Goal: Task Accomplishment & Management: Use online tool/utility

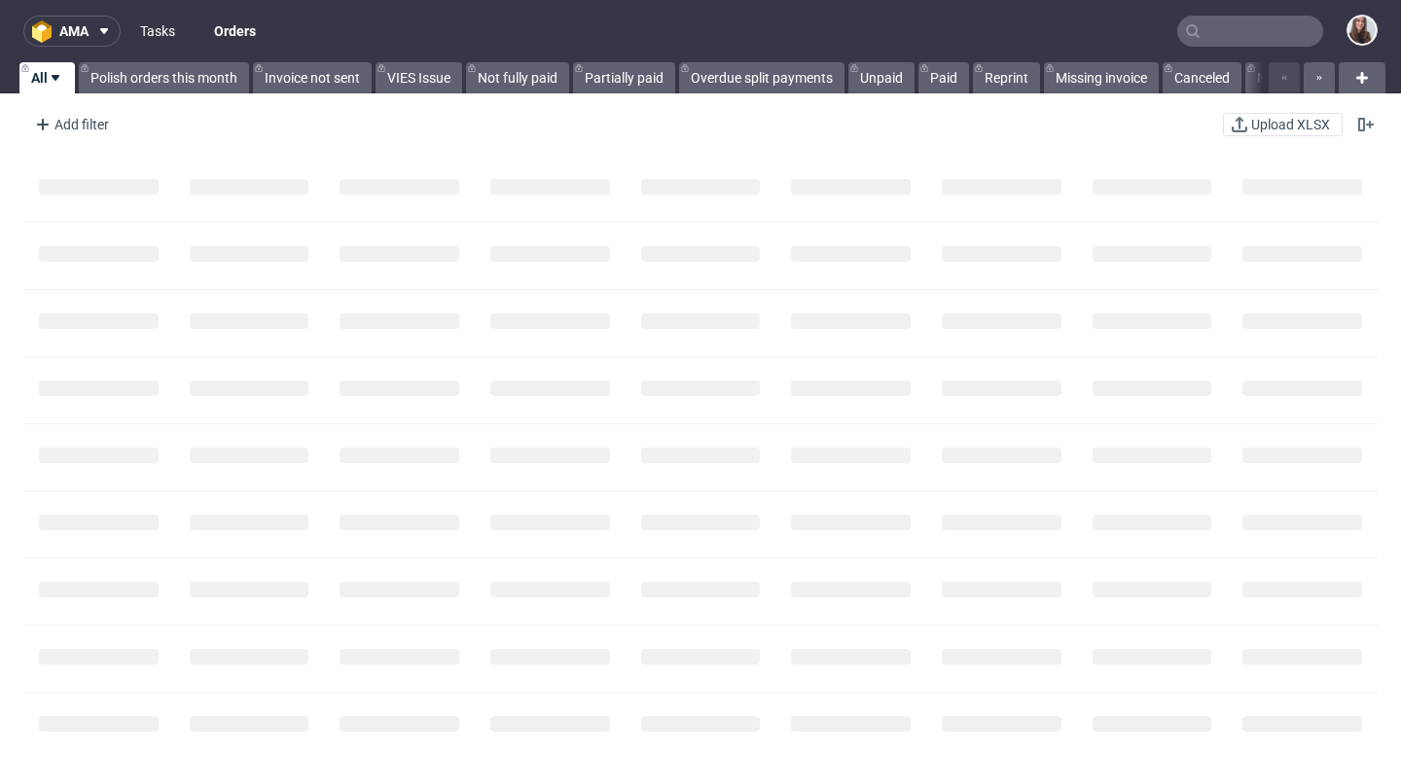
click at [161, 22] on link "Tasks" at bounding box center [157, 31] width 58 height 31
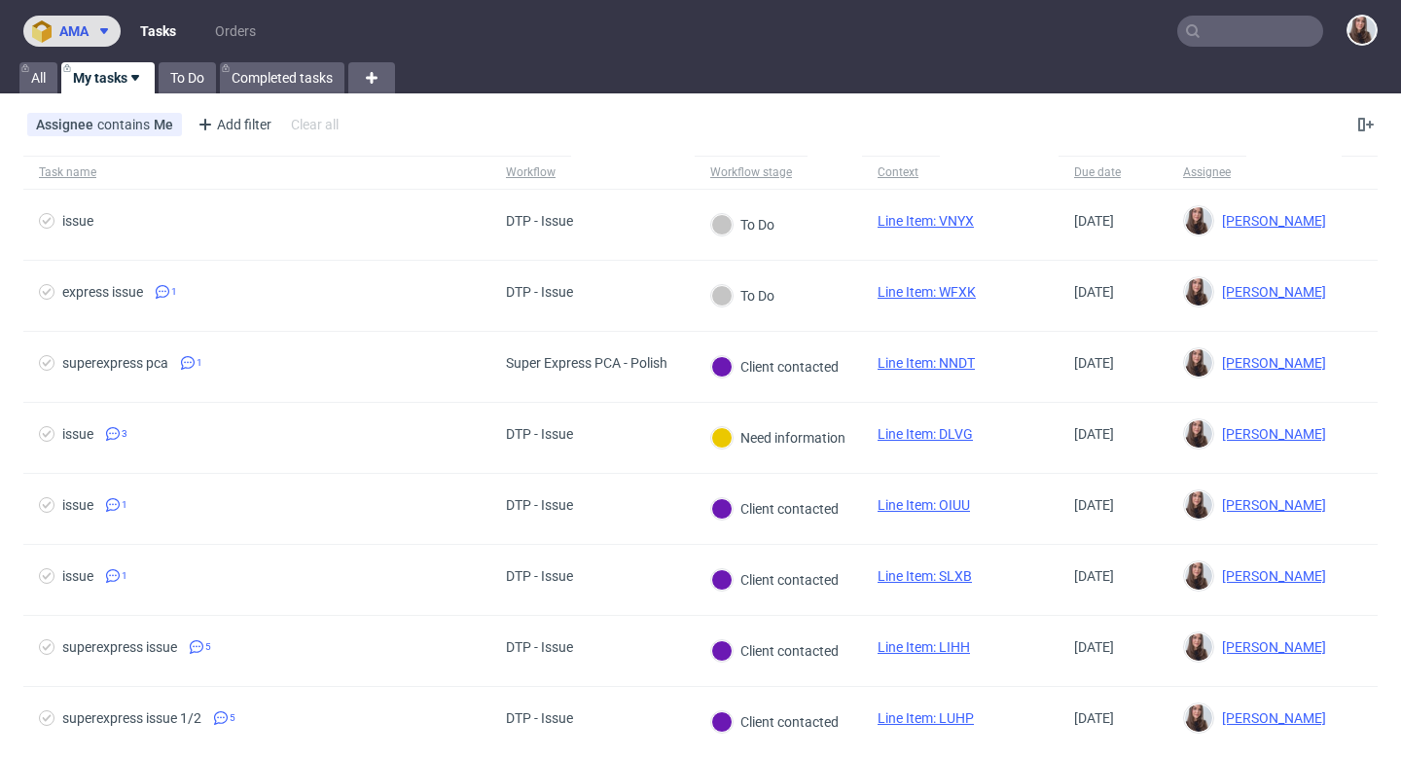
click at [86, 29] on span "ama" at bounding box center [73, 31] width 29 height 14
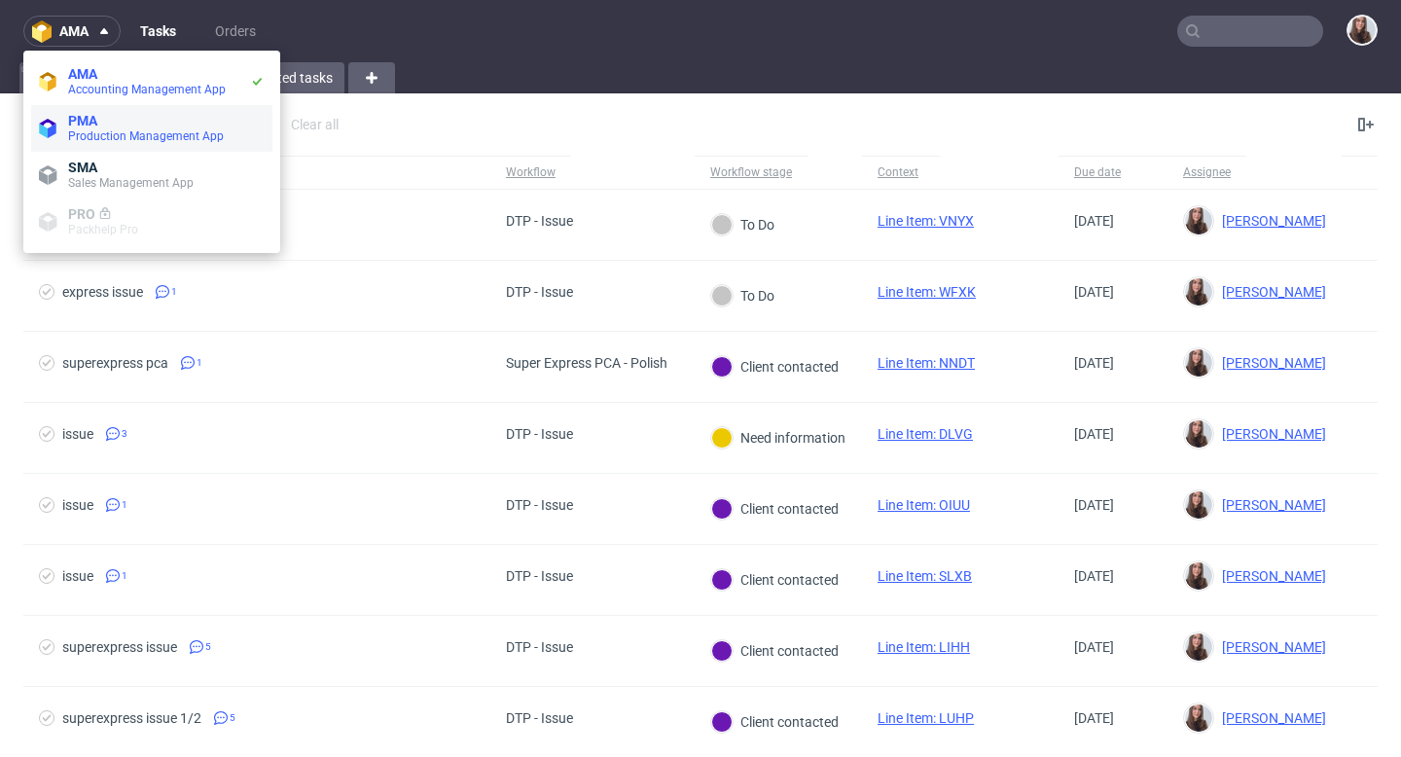
click at [99, 133] on span "Production Management App" at bounding box center [146, 136] width 156 height 14
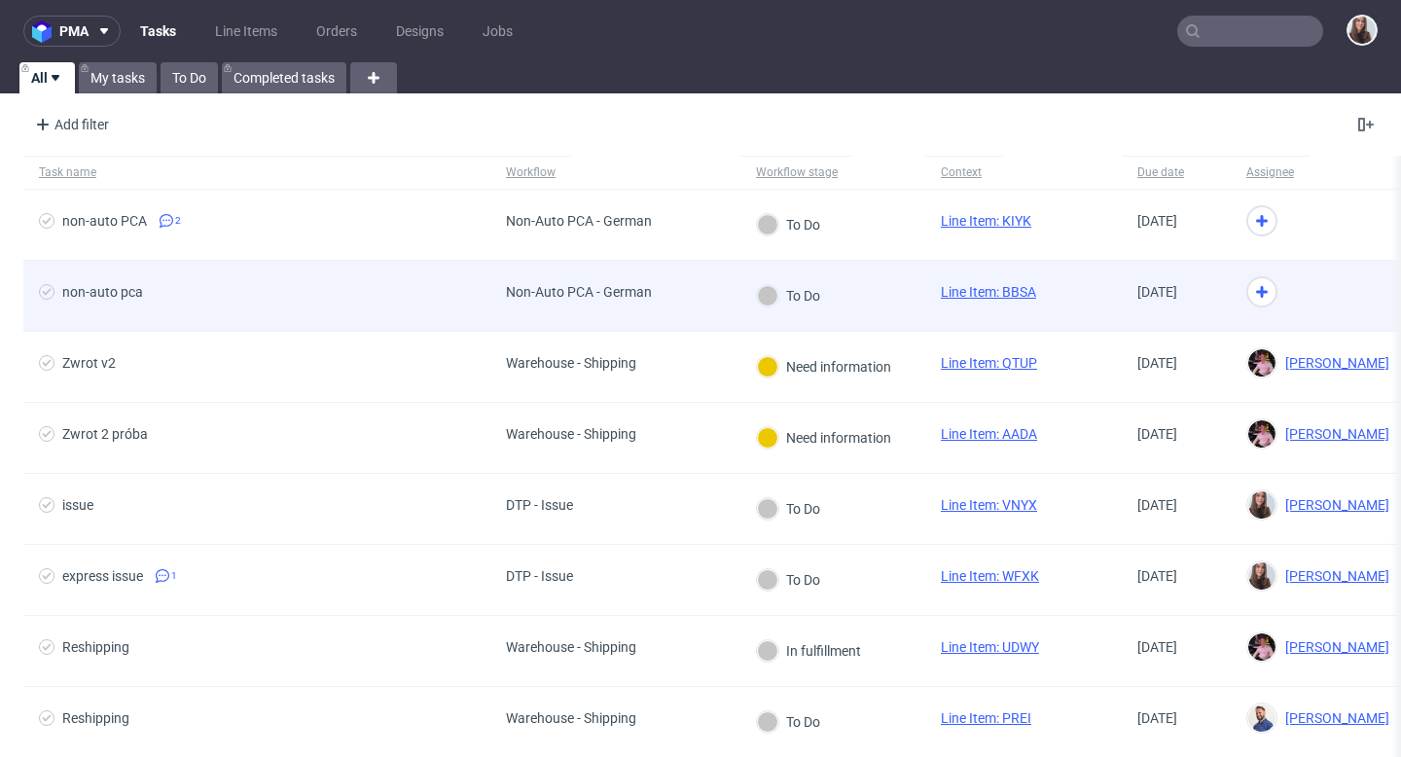
click at [469, 281] on div "non-auto pca" at bounding box center [256, 296] width 467 height 70
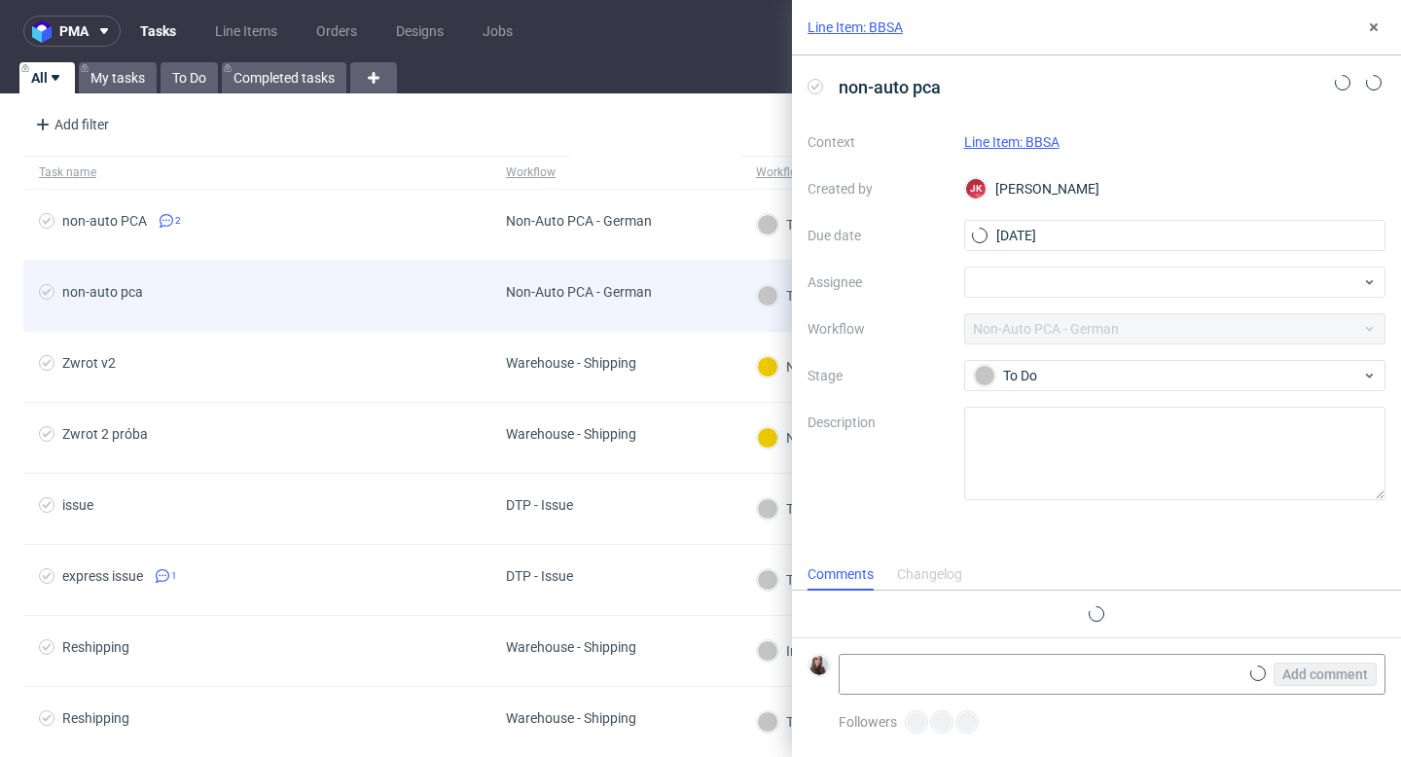
scroll to position [16, 0]
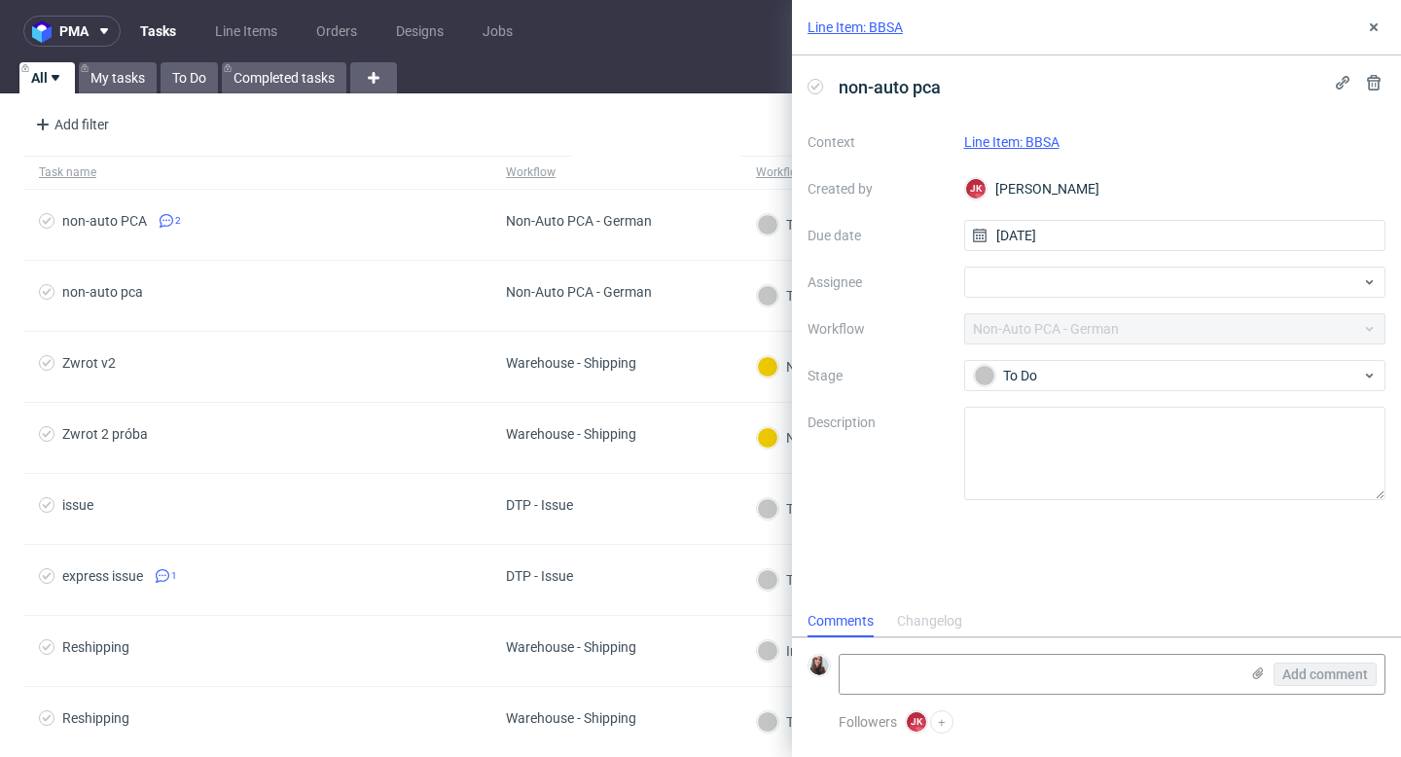
click at [1042, 139] on link "Line Item: BBSA" at bounding box center [1011, 142] width 95 height 16
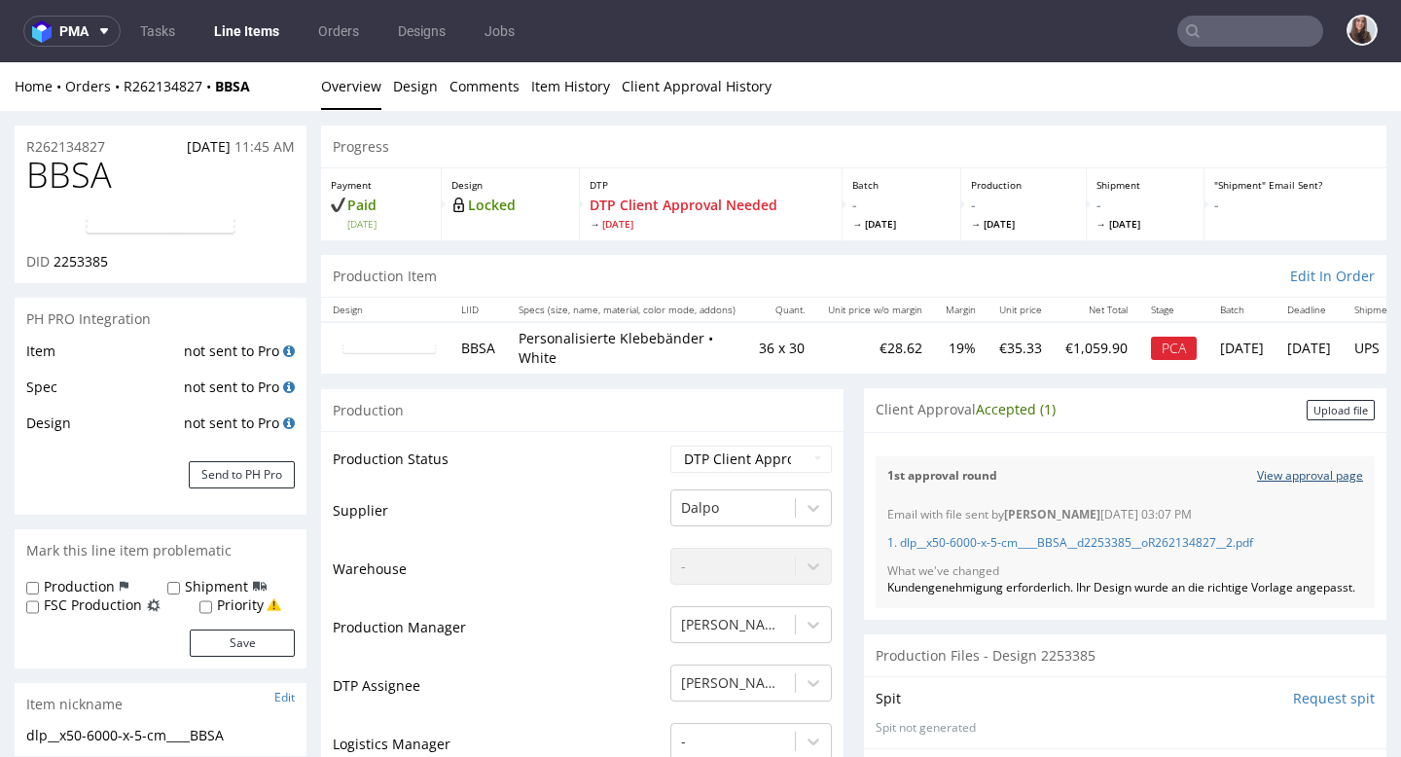
click at [1293, 468] on link "View approval page" at bounding box center [1310, 476] width 106 height 17
drag, startPoint x: 125, startPoint y: 149, endPoint x: 0, endPoint y: 149, distance: 124.6
copy p "R262134827"
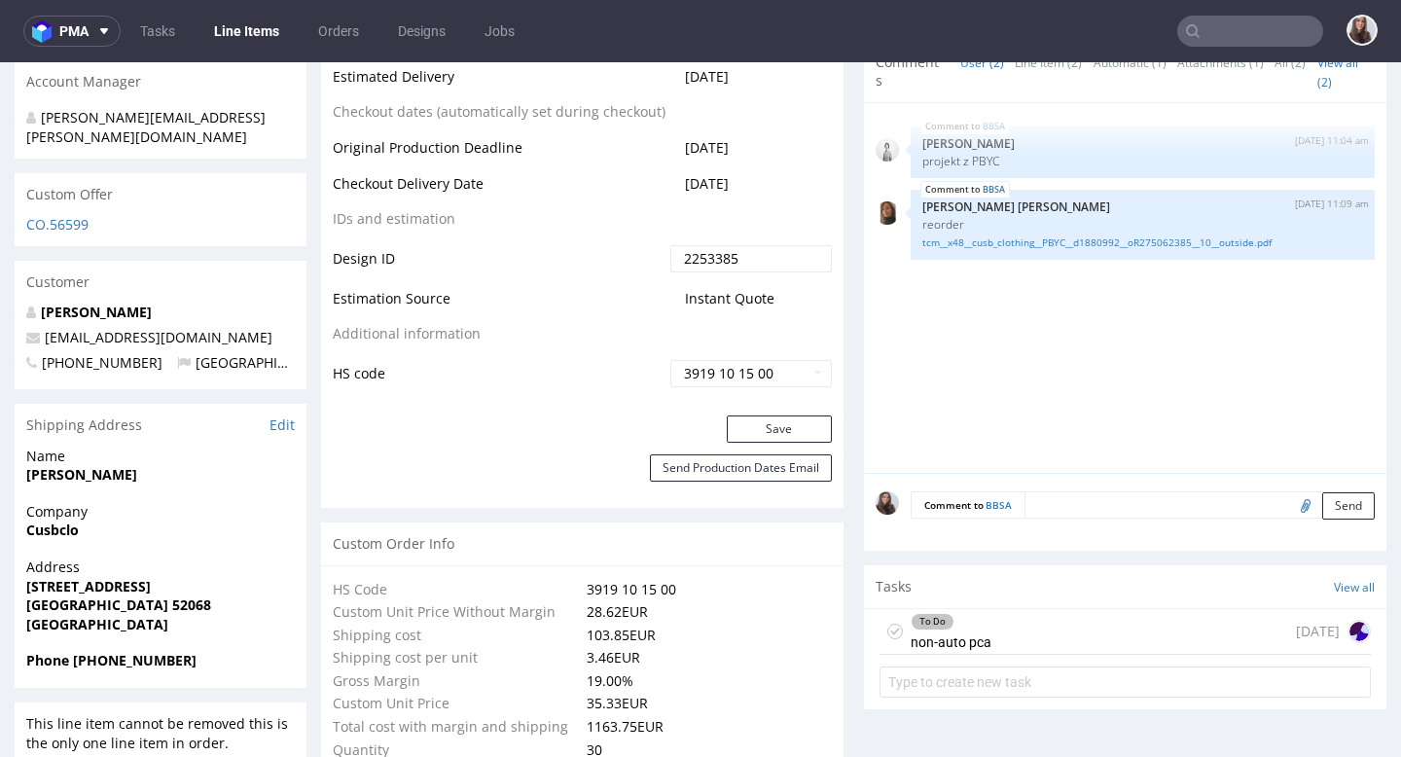
scroll to position [977, 0]
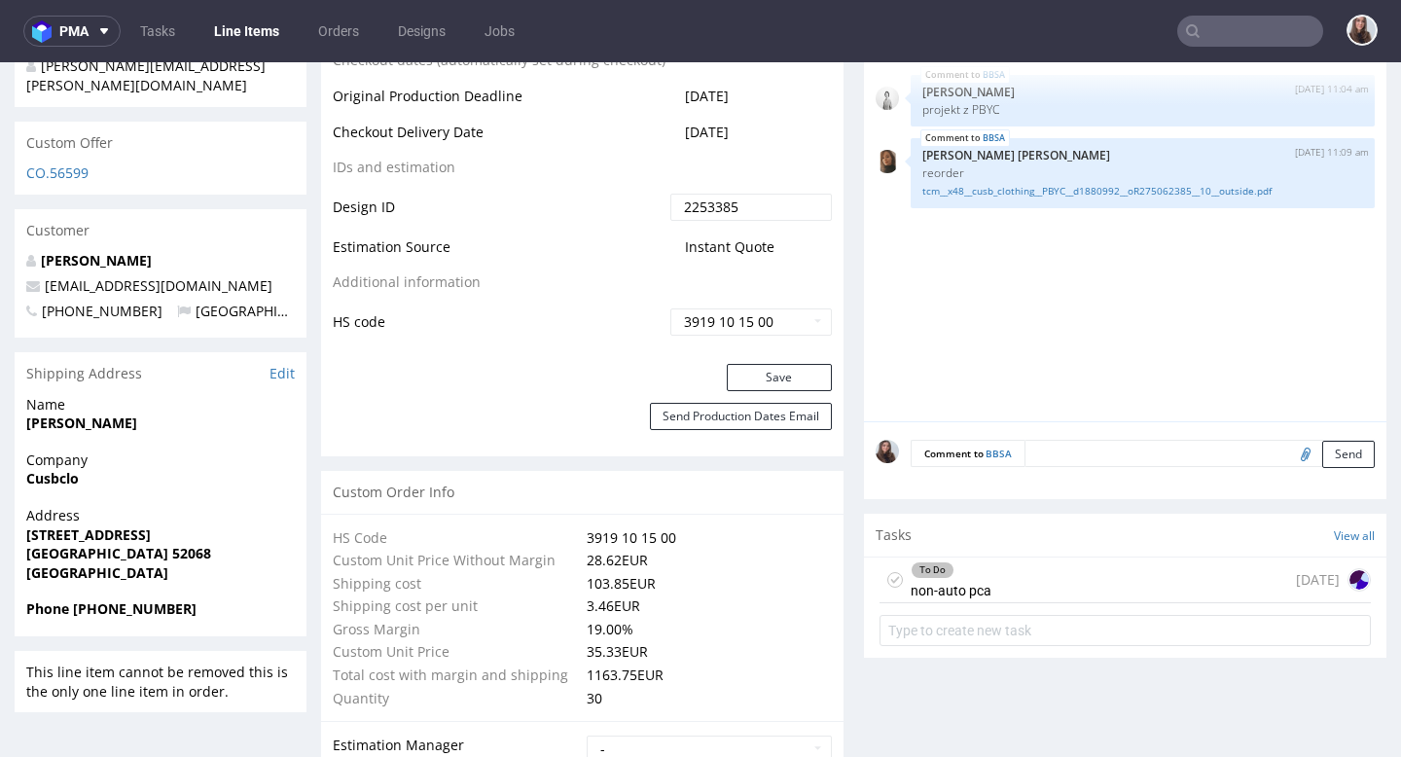
click at [1010, 592] on div "To Do non-auto pca today" at bounding box center [1125, 581] width 491 height 46
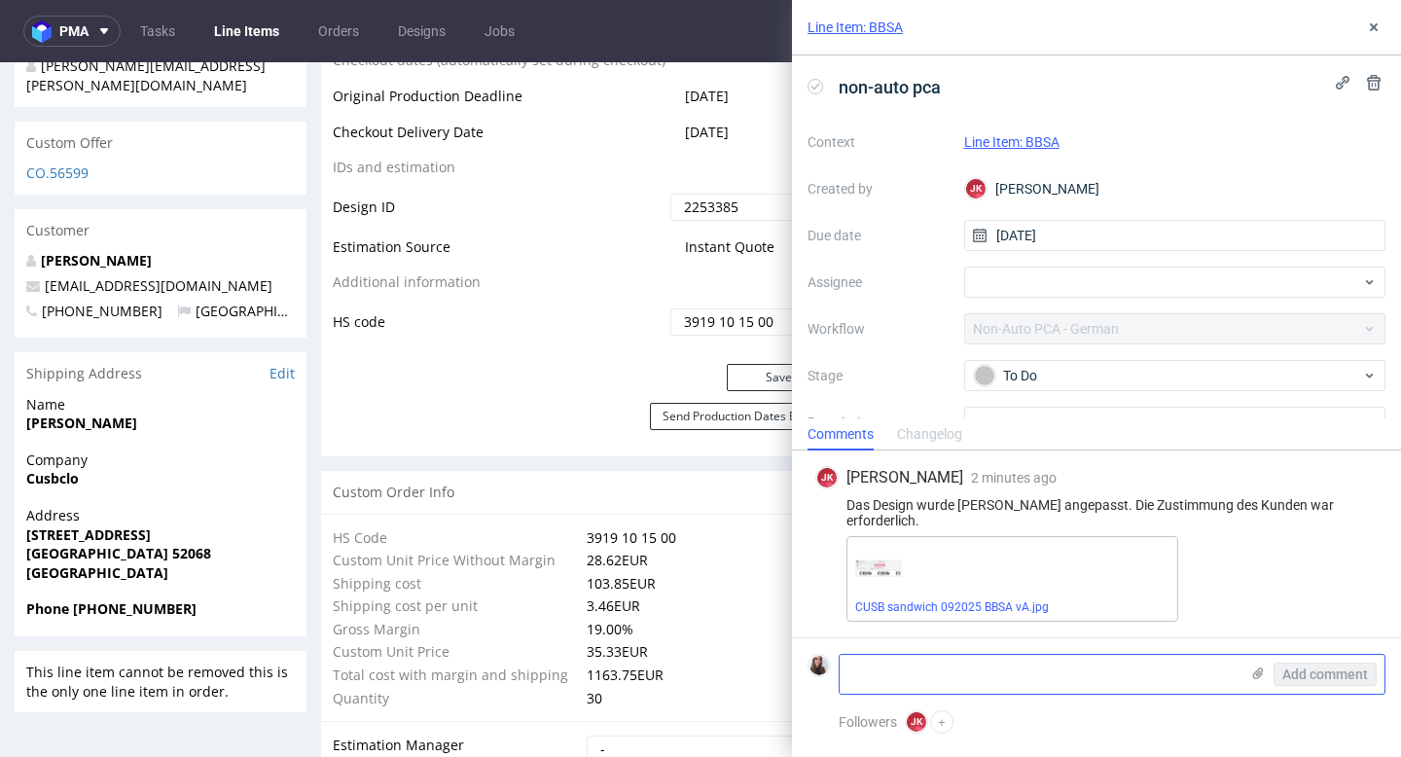
click at [981, 672] on textarea at bounding box center [1039, 674] width 399 height 39
paste textarea "https://app-eu1.hubspot.com/contacts/25600958/record/0-5/220999255226/"
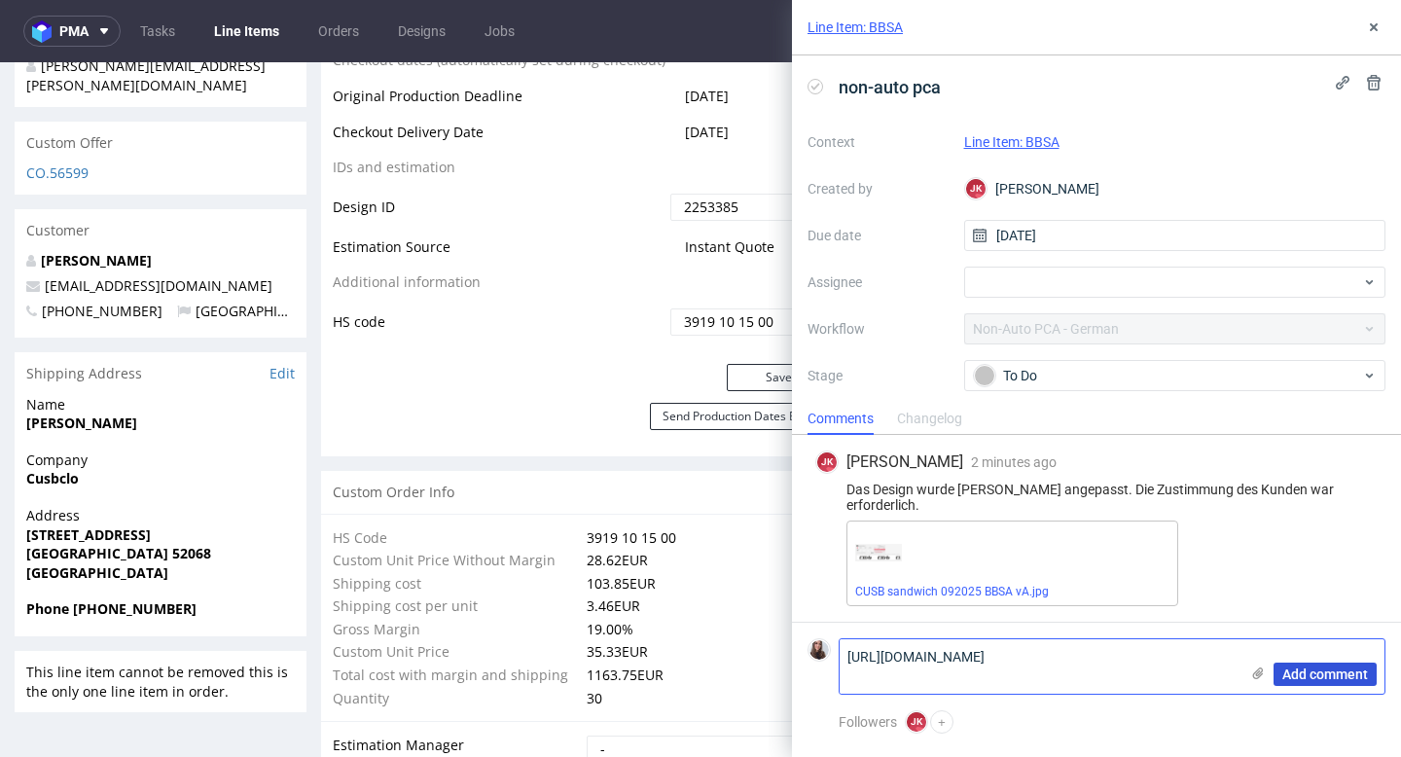
type textarea "https://app-eu1.hubspot.com/contacts/25600958/record/0-5/220999255226/"
click at [1299, 668] on span "Add comment" at bounding box center [1326, 675] width 86 height 14
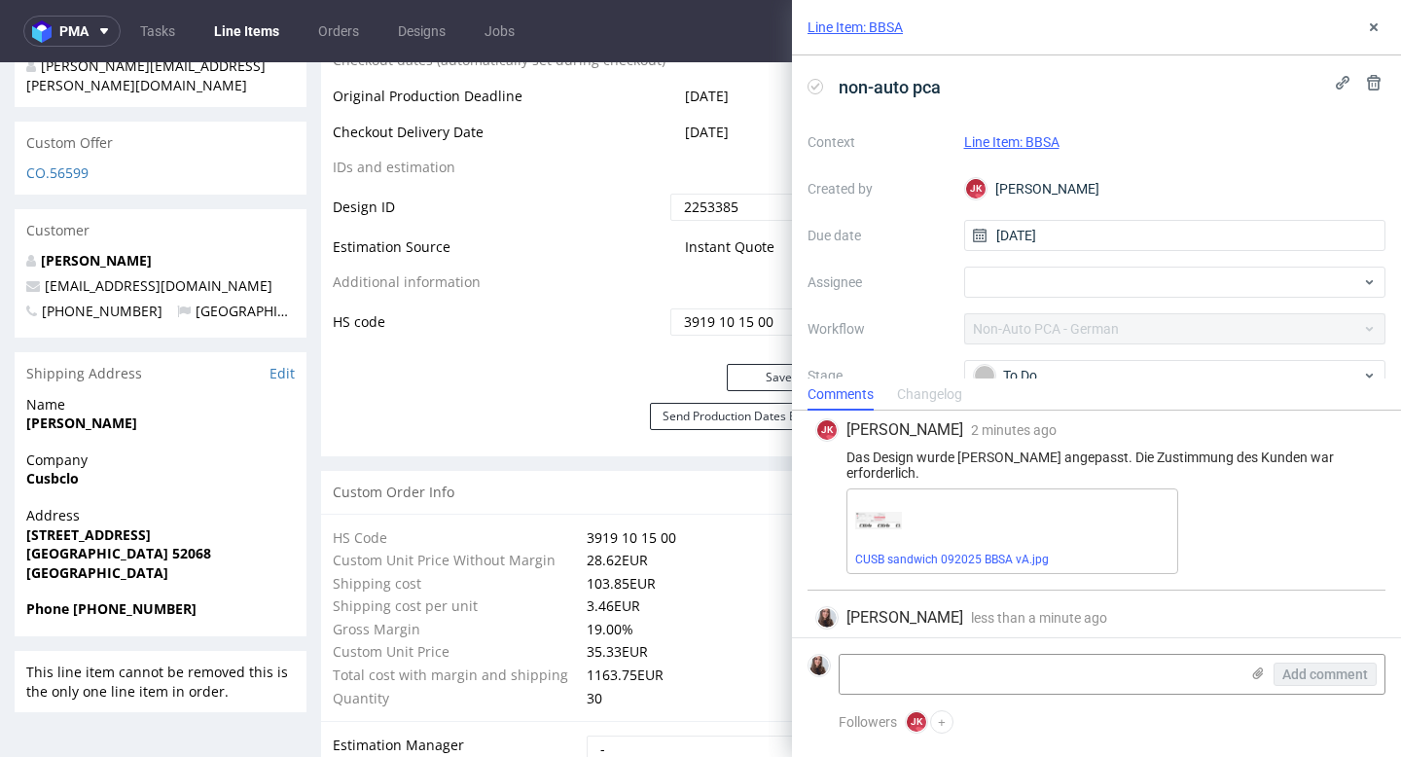
scroll to position [31, 0]
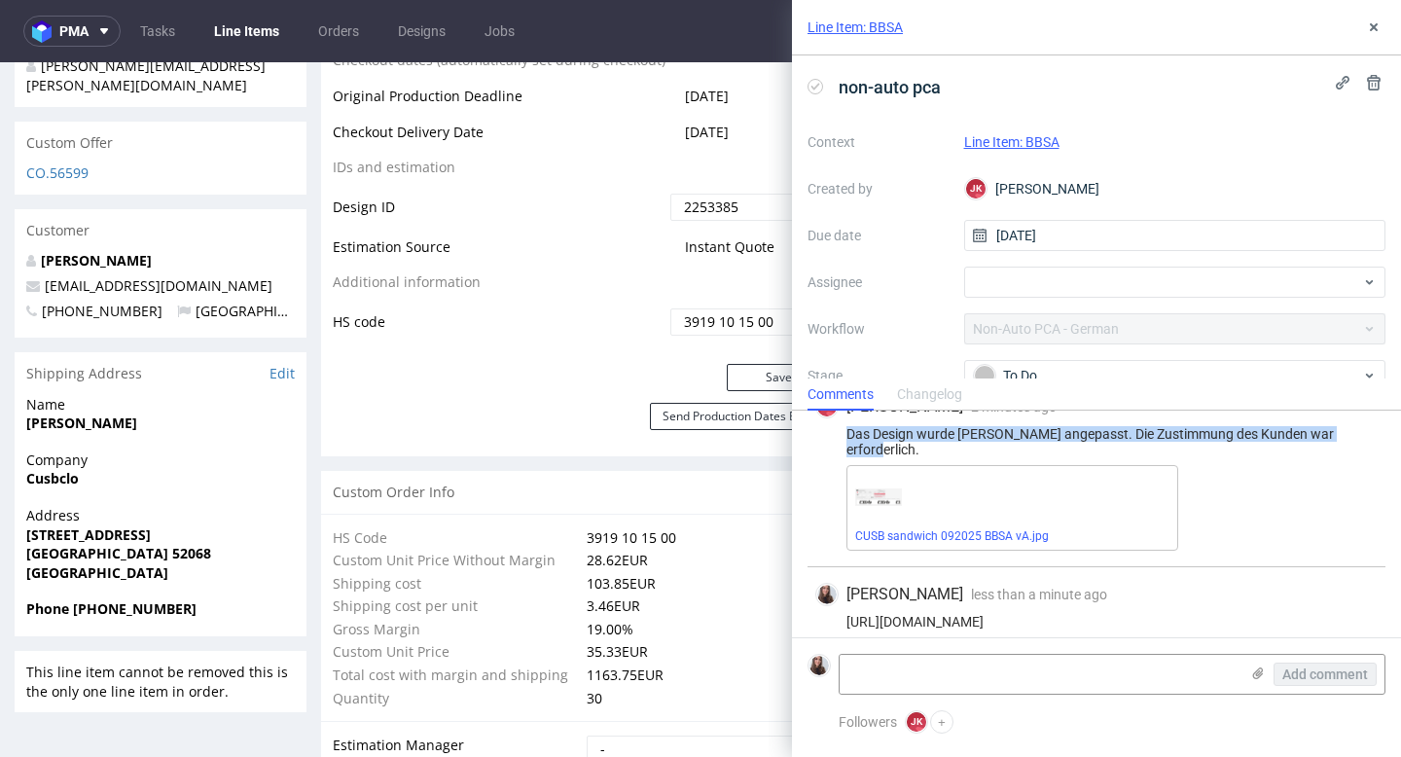
drag, startPoint x: 1361, startPoint y: 428, endPoint x: 839, endPoint y: 436, distance: 522.6
click at [839, 436] on div "Das Design wurde leicht angepasst. Die Zustimmung des Kunden war erforderlich." at bounding box center [1097, 441] width 562 height 31
copy div "Das Design wurde leicht angepasst. Die Zustimmung des Kunden war erforderlich."
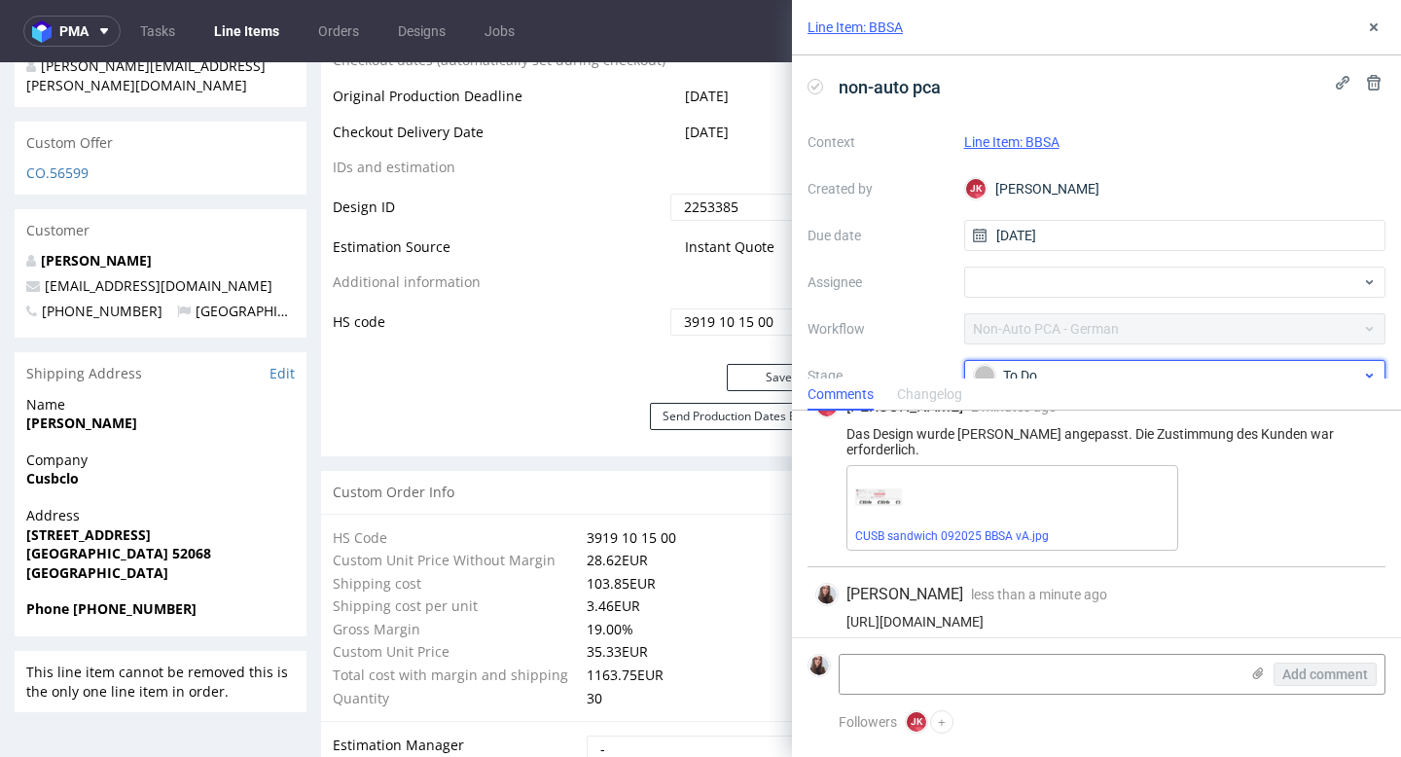
click at [1057, 364] on span "To Do" at bounding box center [1167, 375] width 389 height 23
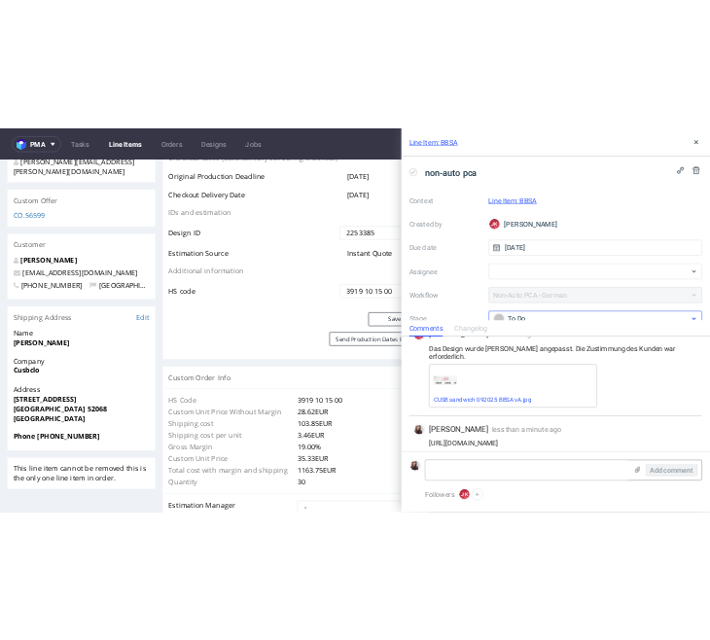
scroll to position [13, 0]
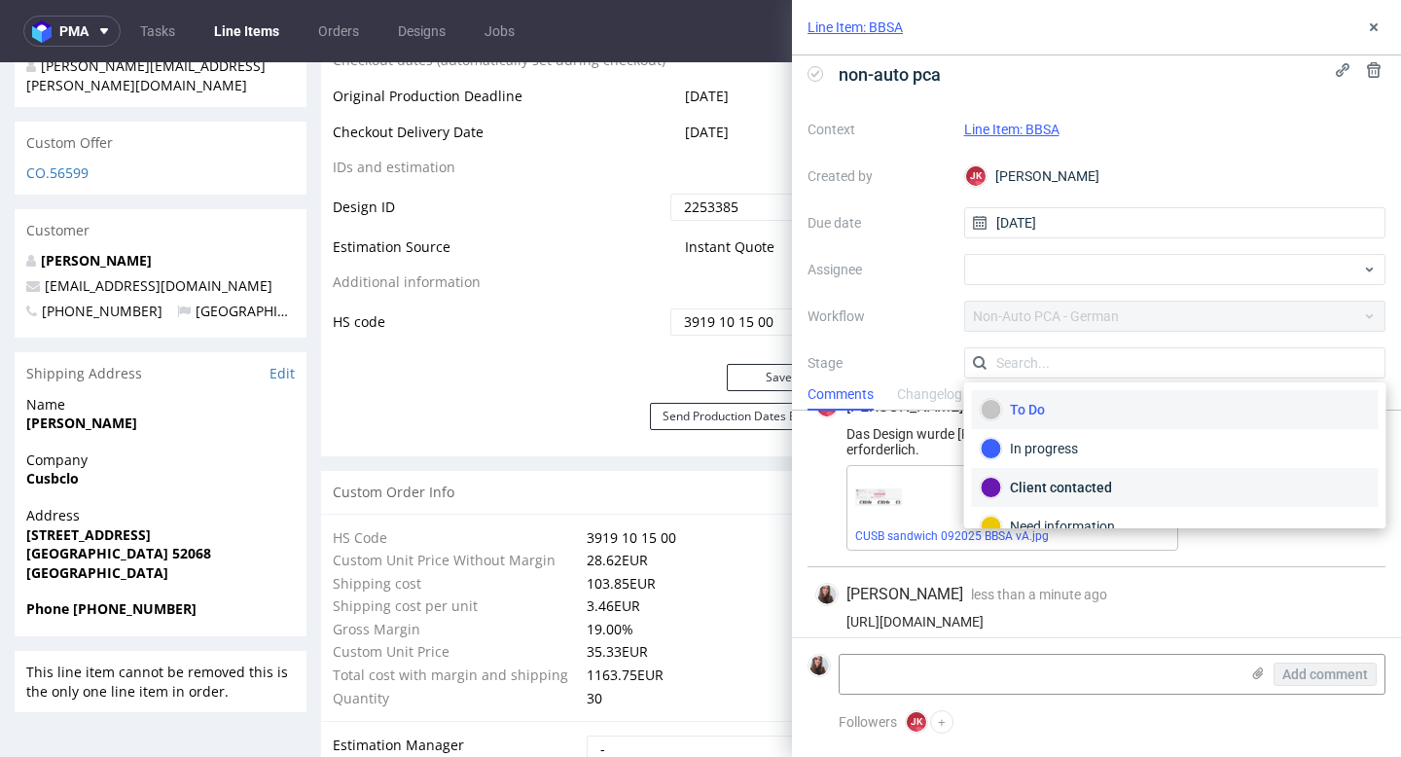
click at [1063, 491] on div "Client contacted" at bounding box center [1175, 487] width 389 height 21
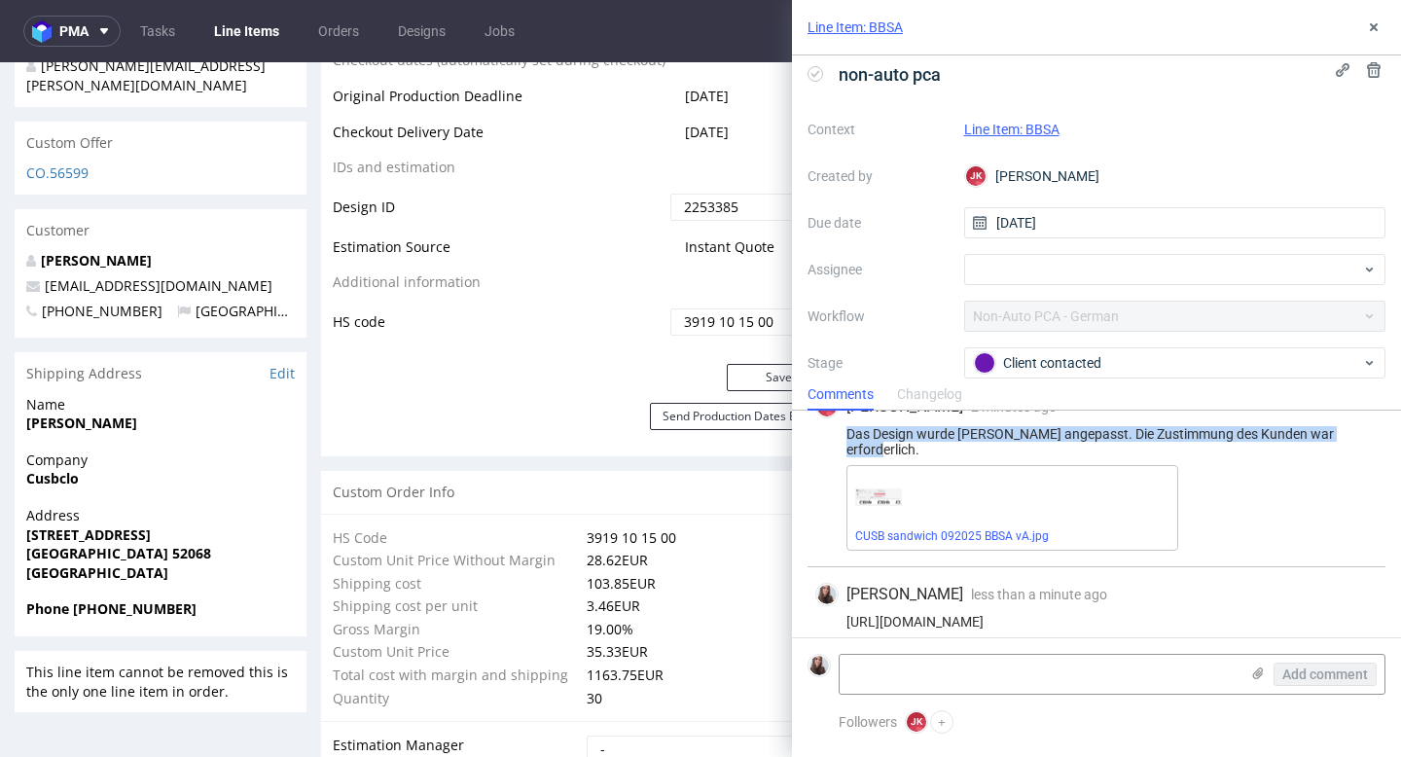
drag, startPoint x: 1349, startPoint y: 434, endPoint x: 831, endPoint y: 435, distance: 517.7
click at [831, 435] on div "Das Design wurde leicht angepasst. Die Zustimmung des Kunden war erforderlich." at bounding box center [1097, 441] width 562 height 31
copy div "Das Design wurde leicht angepasst. Die Zustimmung des Kunden war erforderlich."
click at [1002, 511] on div "CUSB sandwich 092025 BBSA vA.jpg" at bounding box center [1013, 508] width 332 height 86
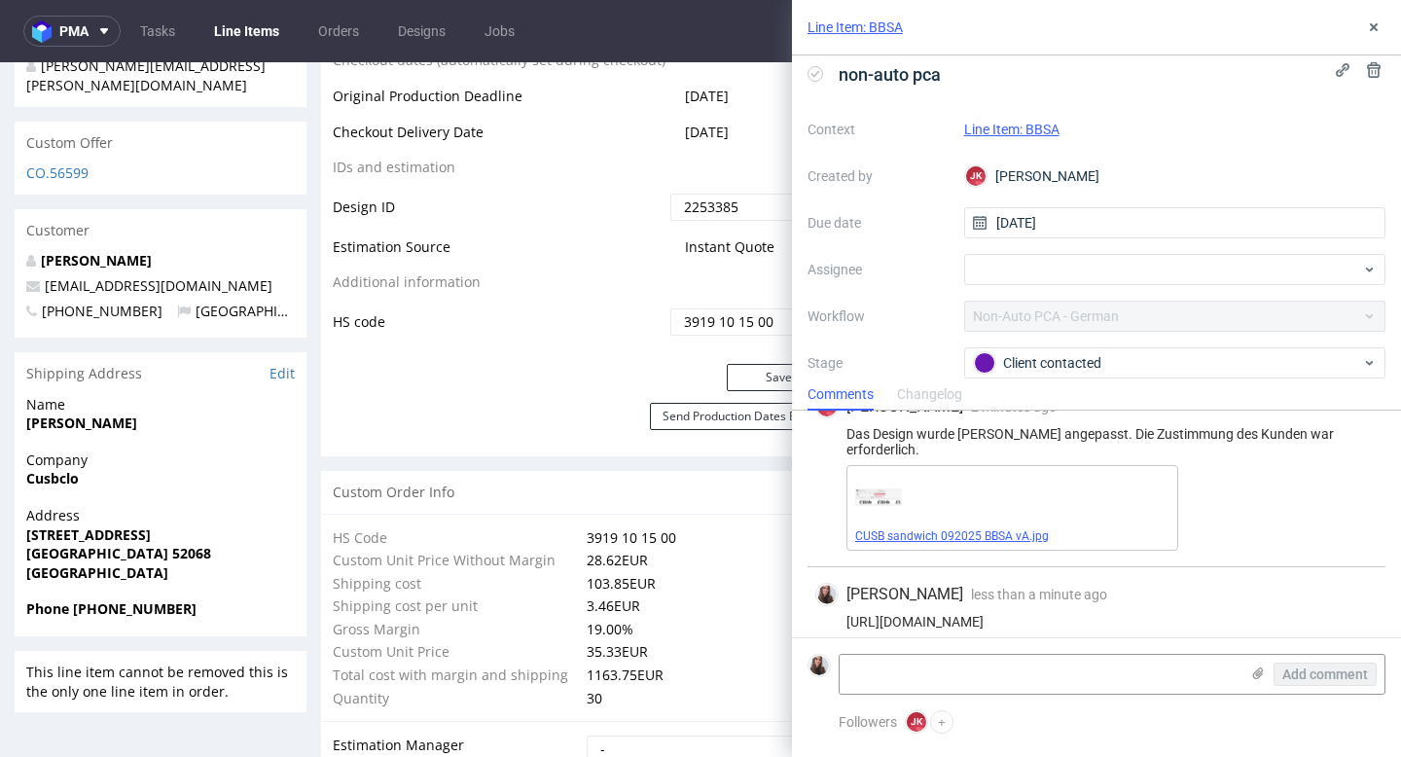
click at [1003, 529] on link "CUSB sandwich 092025 BBSA vA.jpg" at bounding box center [952, 536] width 194 height 14
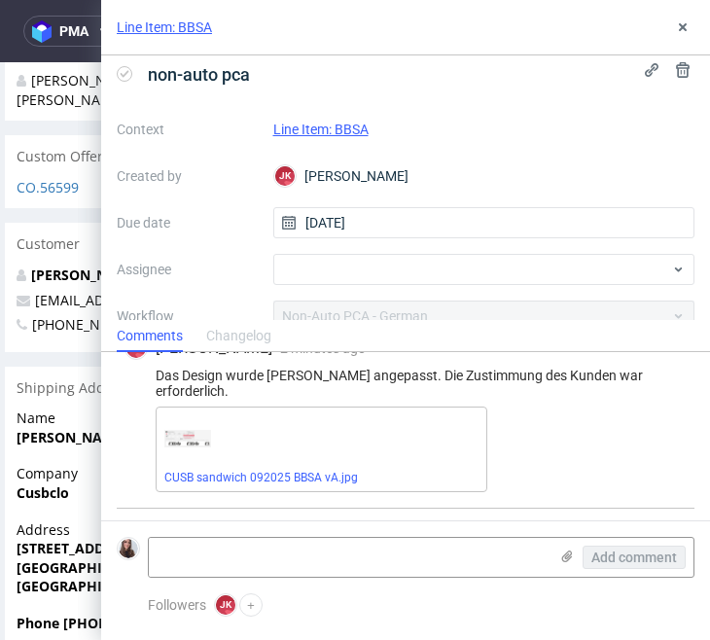
click at [559, 44] on div "Line Item: BBSA" at bounding box center [405, 27] width 609 height 55
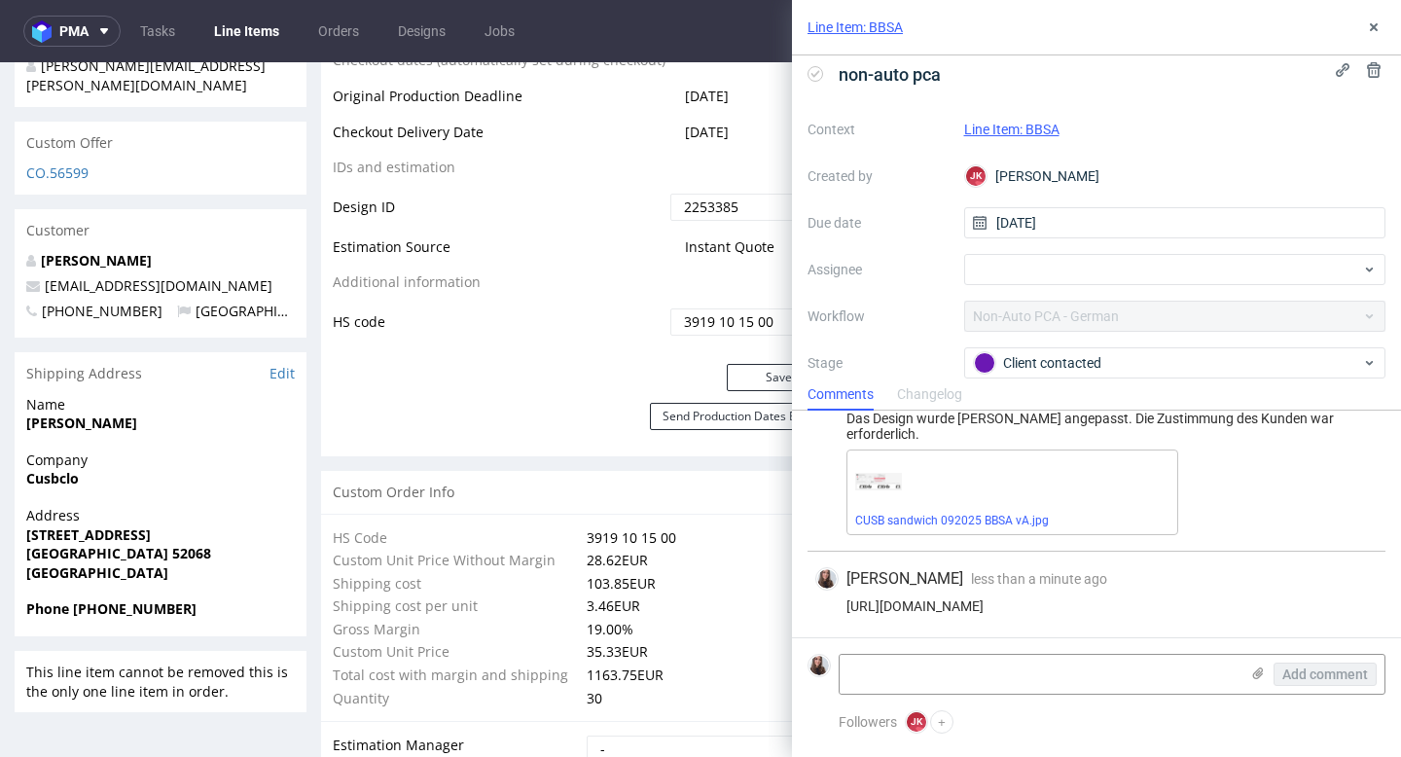
scroll to position [31, 0]
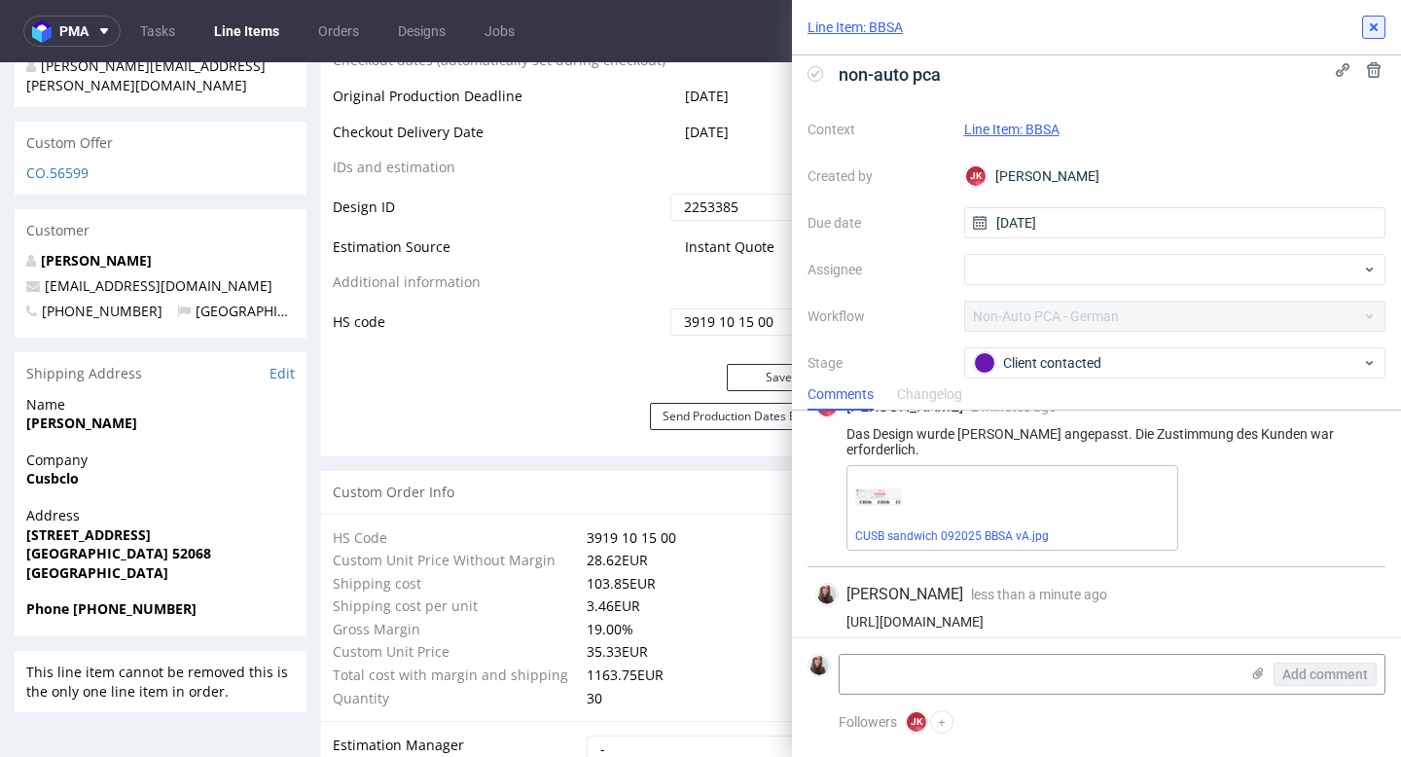
click at [1366, 31] on icon at bounding box center [1374, 27] width 16 height 16
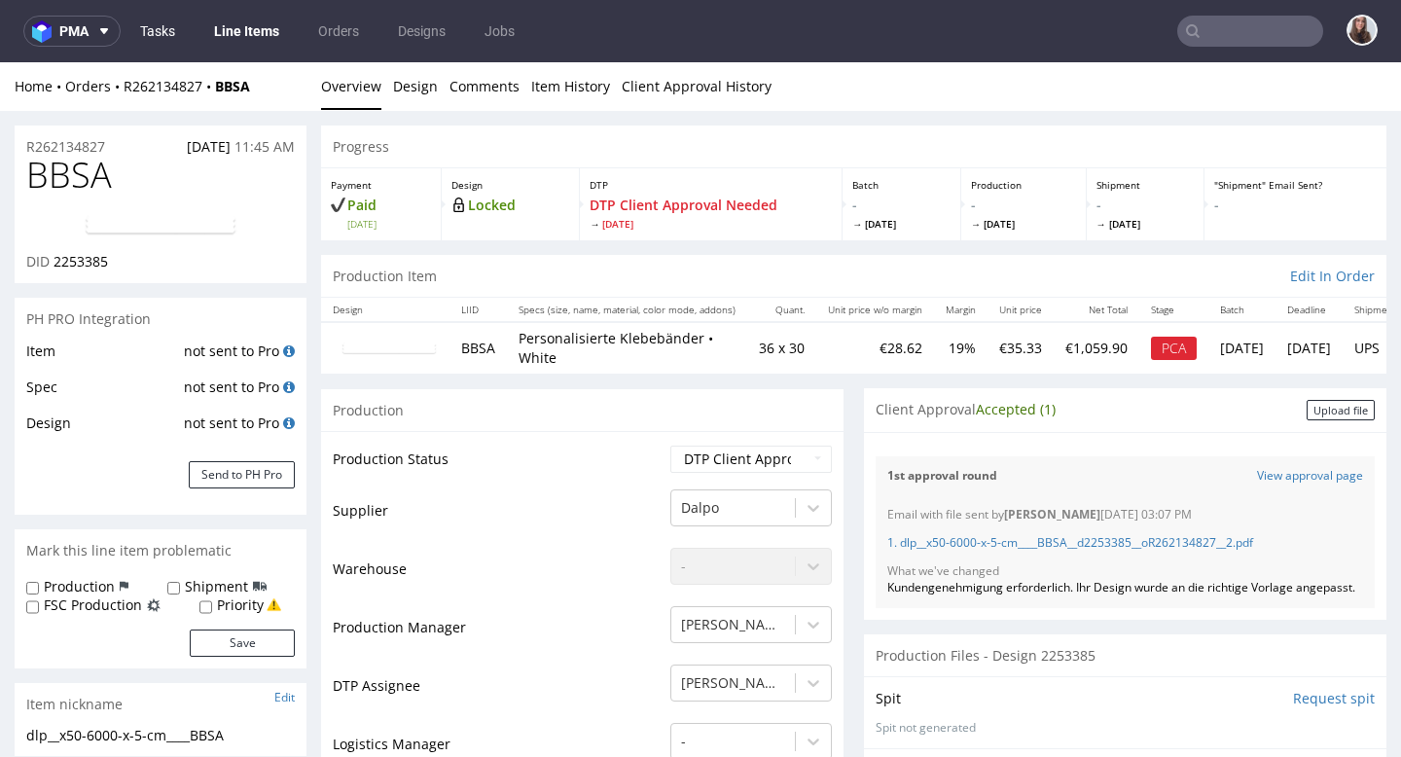
click at [164, 30] on link "Tasks" at bounding box center [157, 31] width 58 height 31
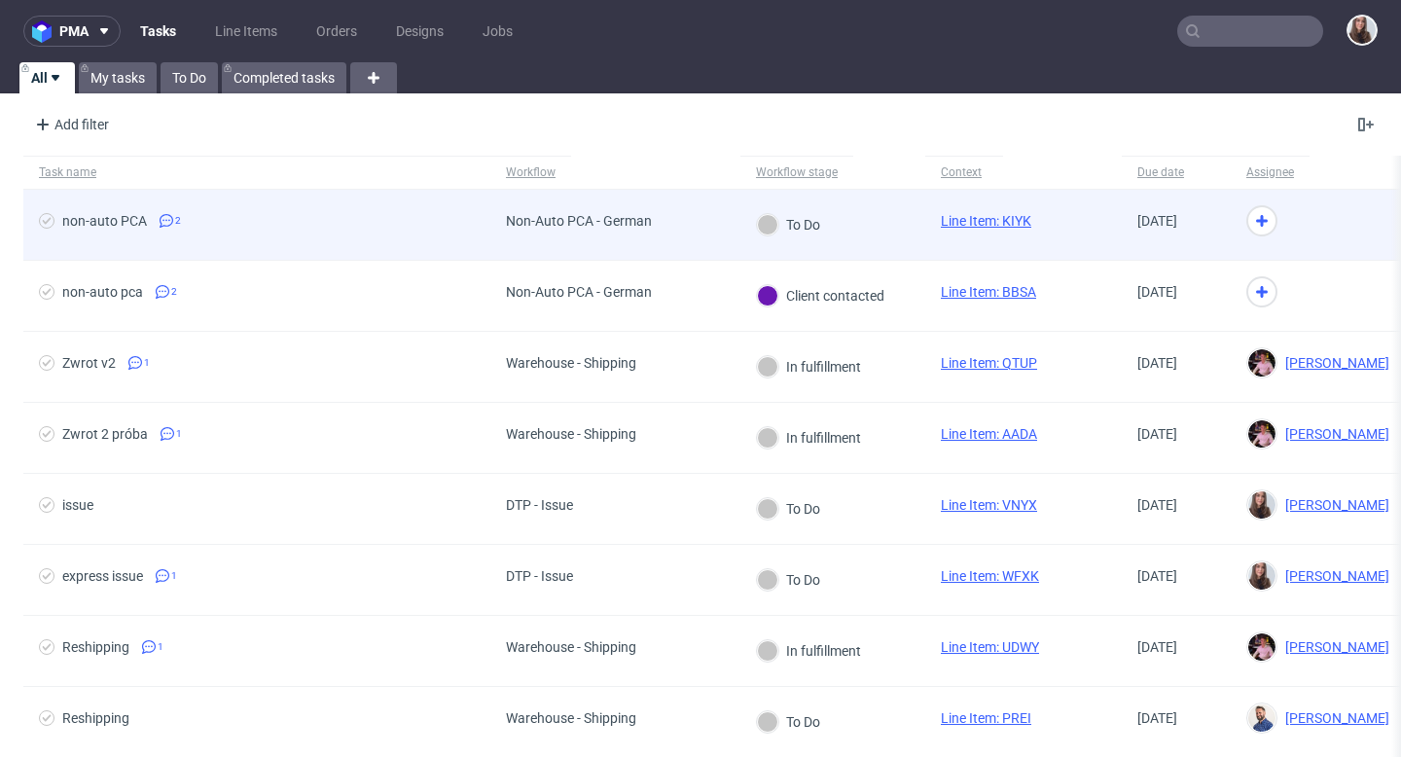
click at [678, 242] on div "Non-Auto PCA - German" at bounding box center [615, 225] width 250 height 71
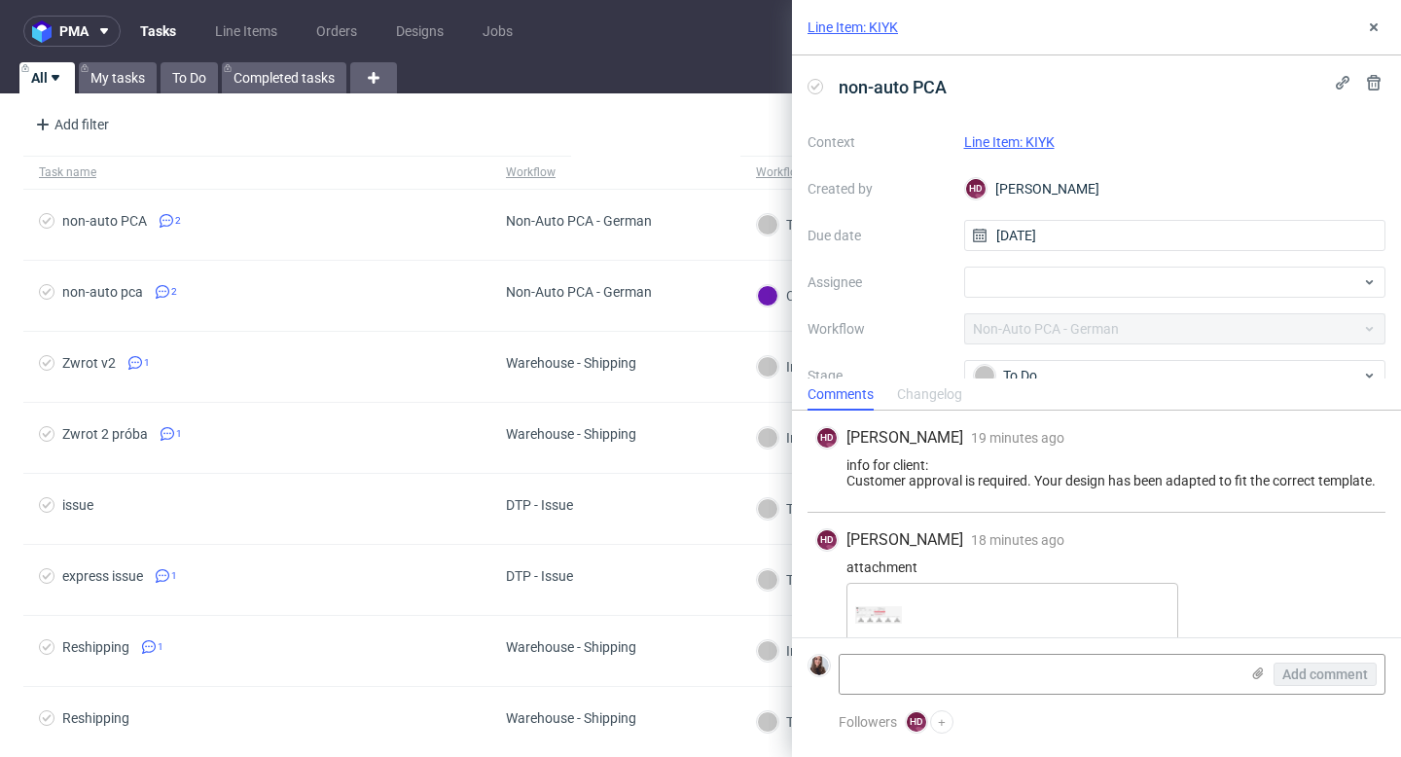
click at [1029, 138] on link "Line Item: KIYK" at bounding box center [1009, 142] width 91 height 16
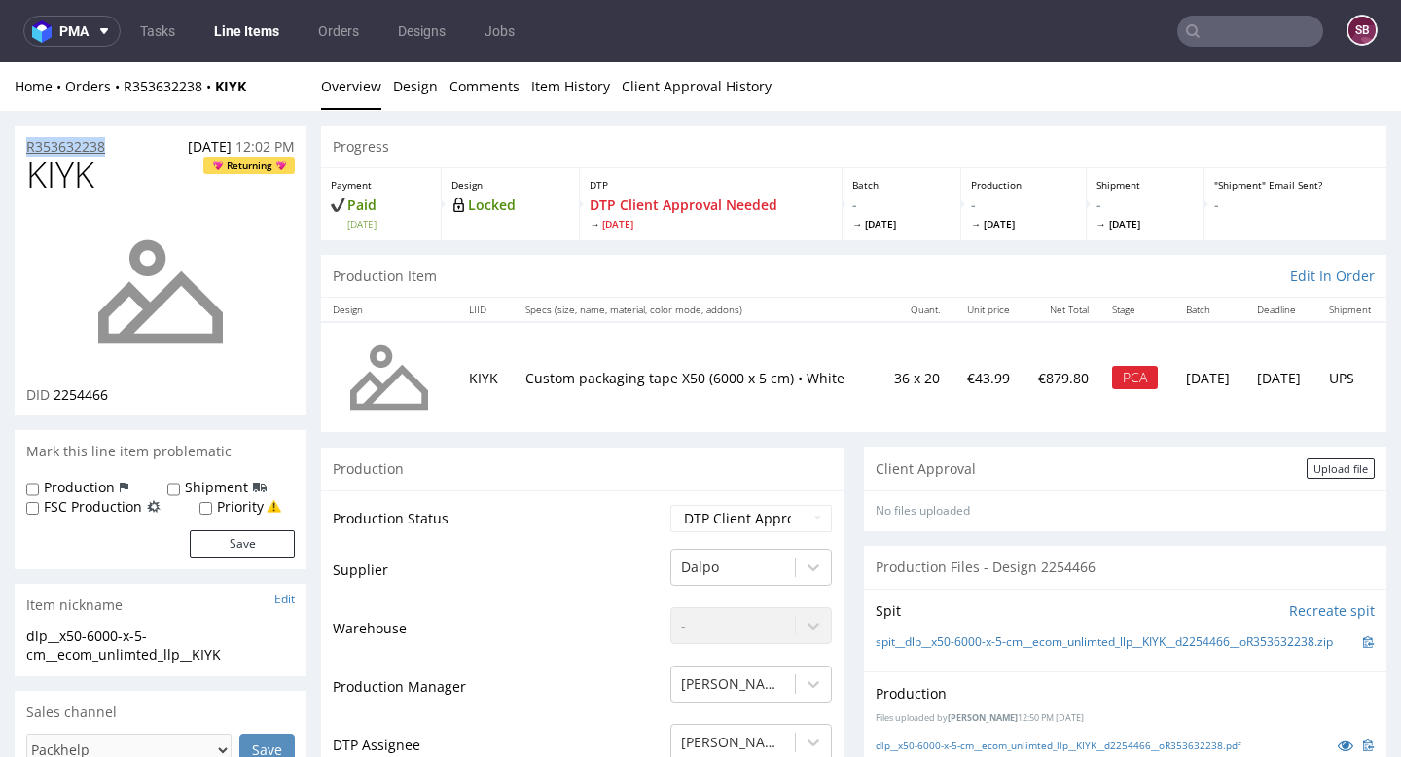
drag, startPoint x: 143, startPoint y: 143, endPoint x: 28, endPoint y: 144, distance: 114.8
click at [28, 144] on div "R353632238 29.08.2025 12:02 PM" at bounding box center [161, 141] width 292 height 31
copy p "R353632238"
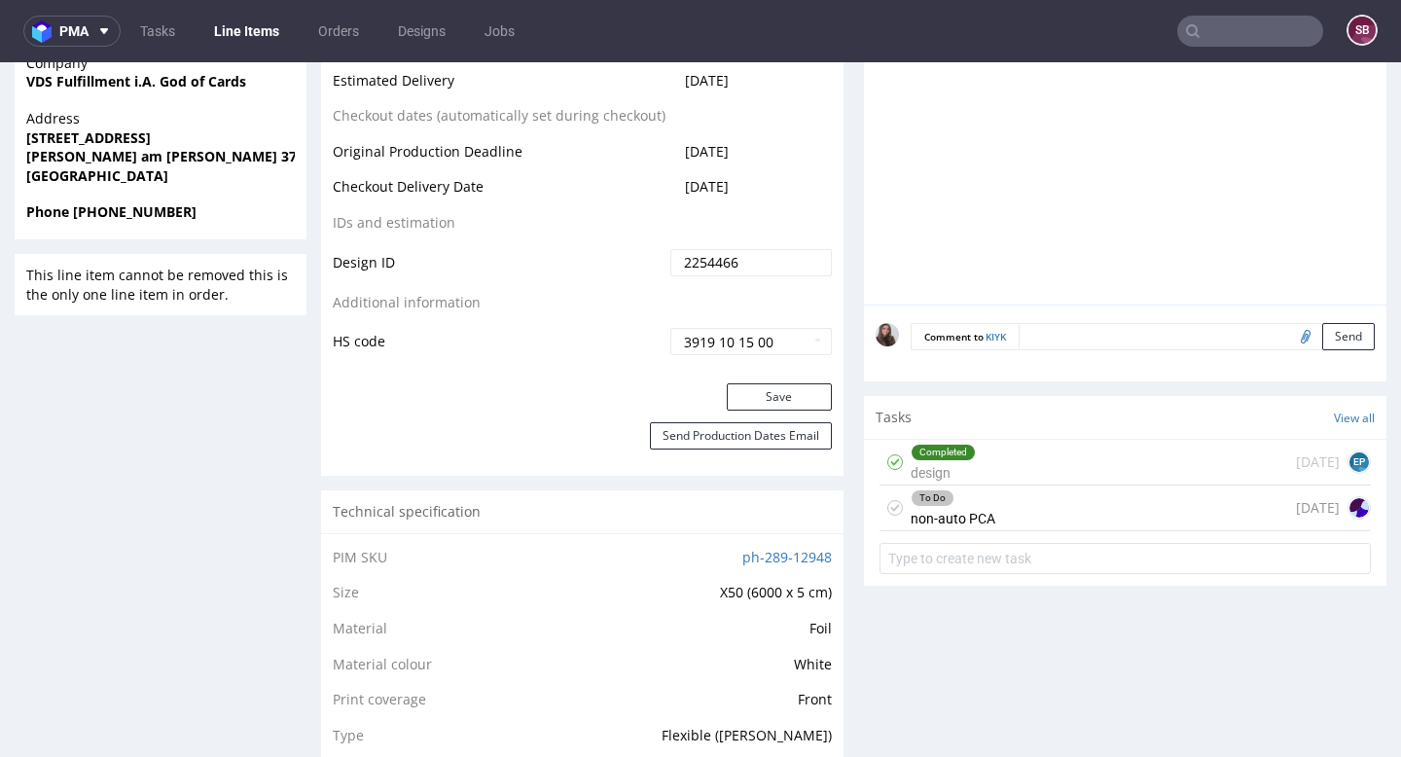
scroll to position [991, 0]
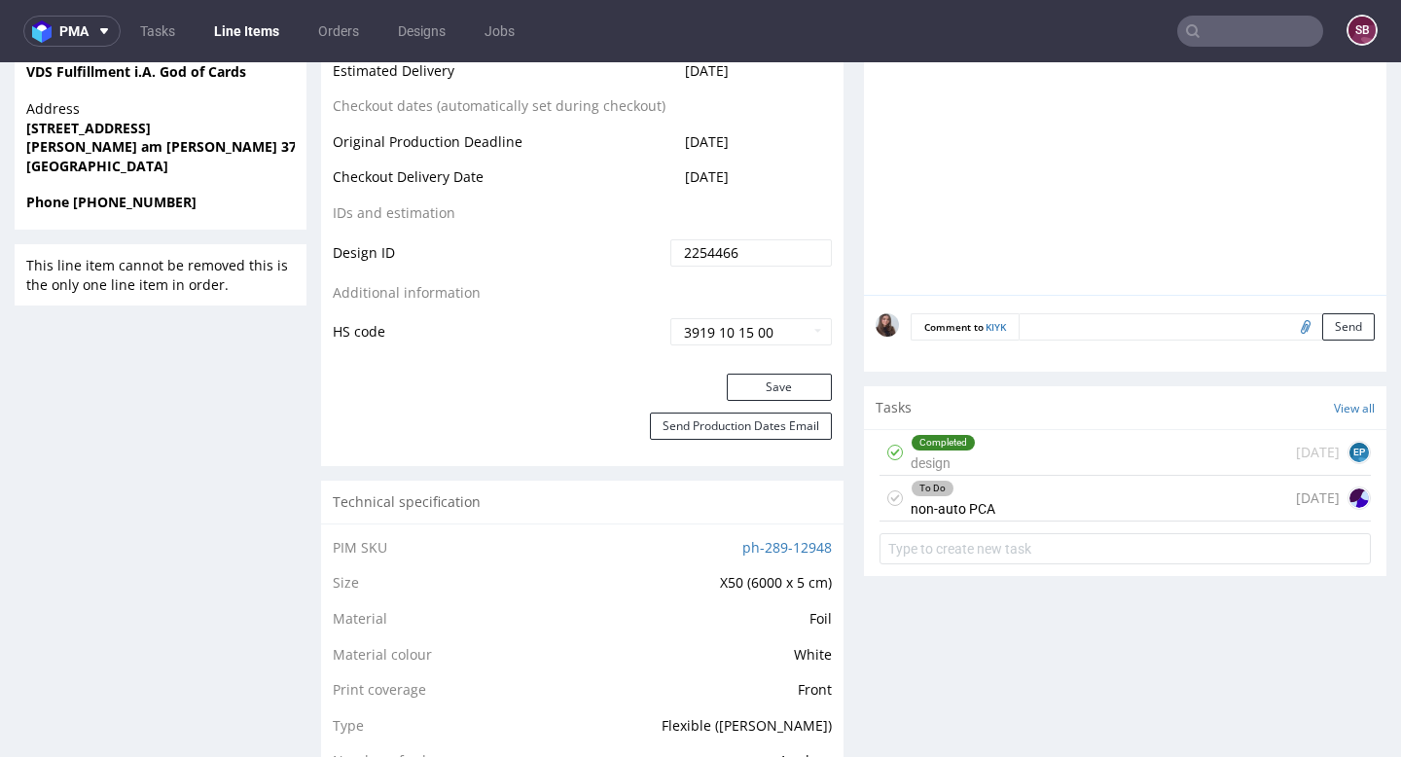
click at [981, 496] on div "To Do" at bounding box center [953, 489] width 83 height 16
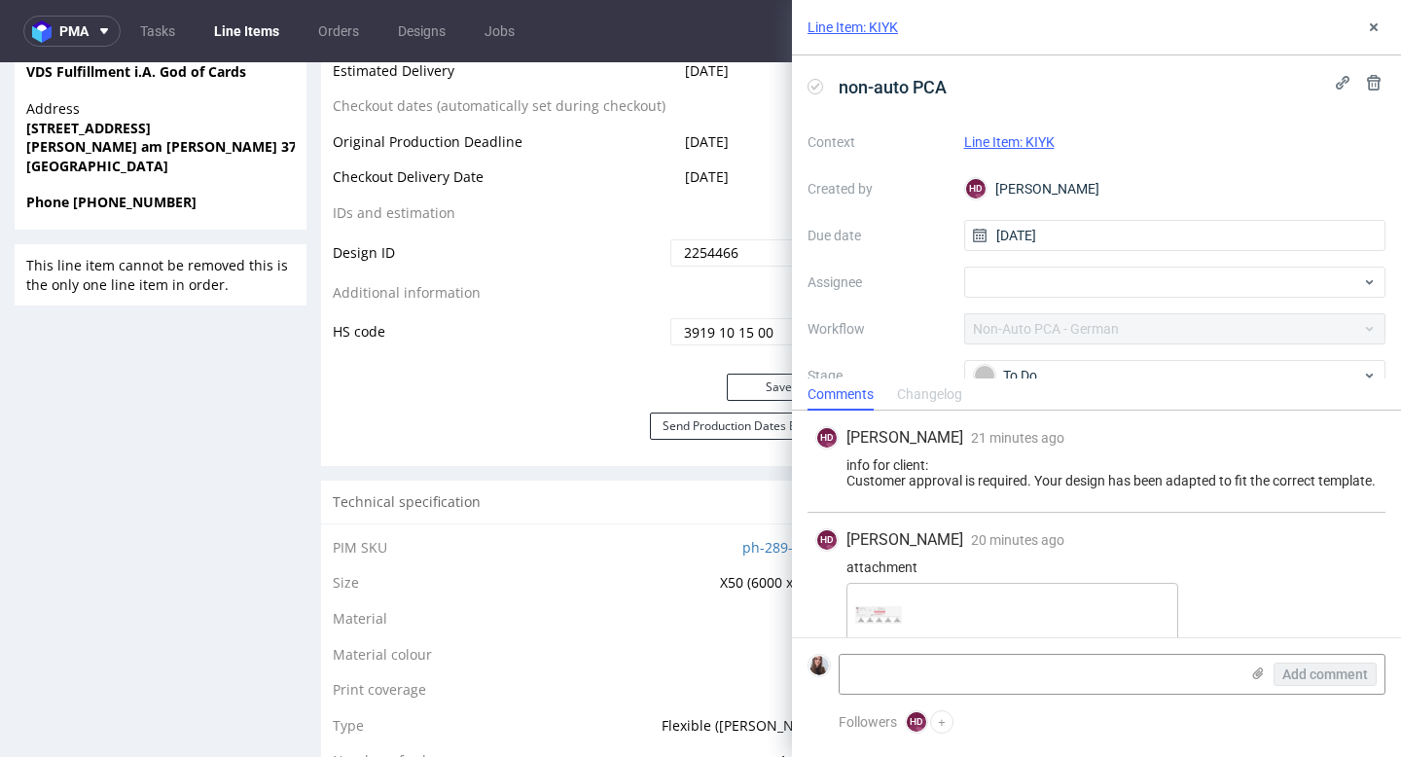
scroll to position [62, 0]
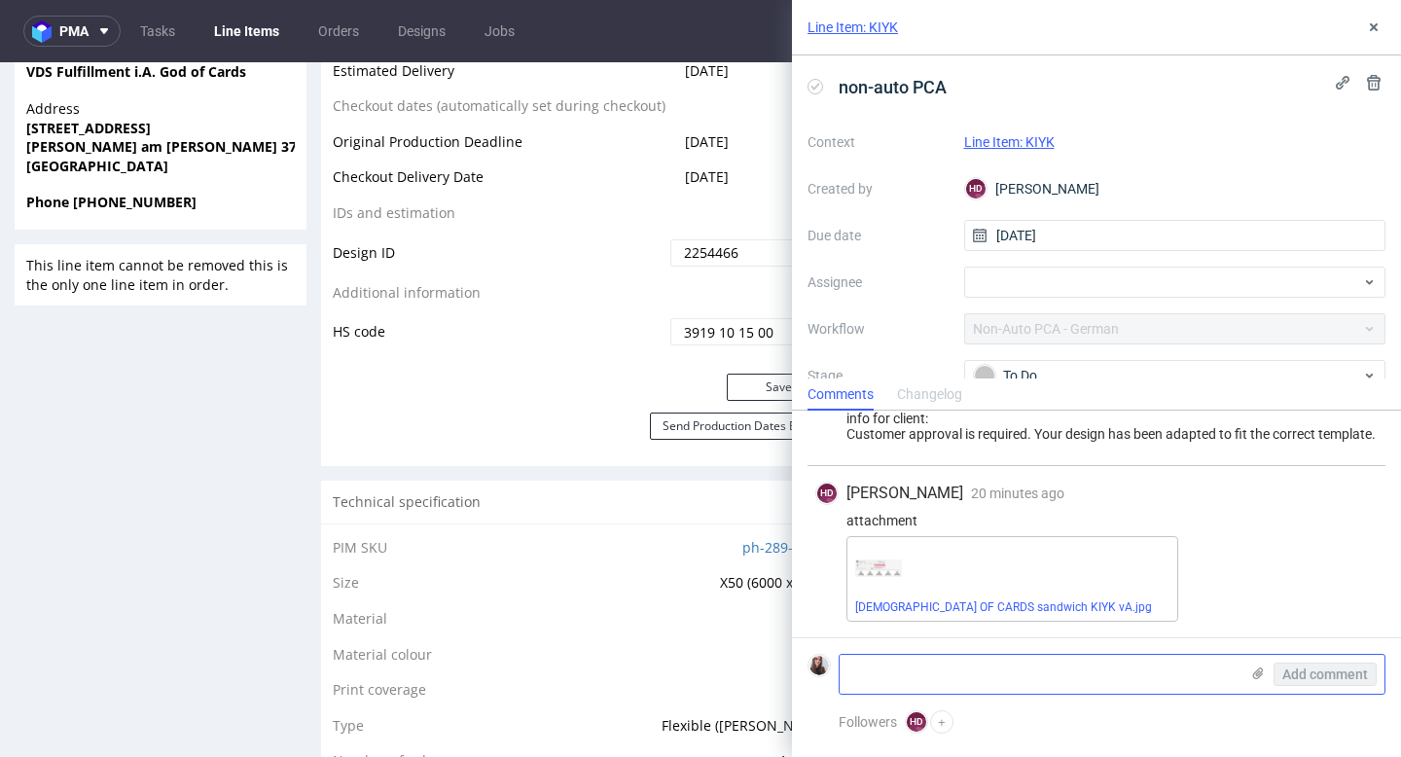
click at [953, 673] on textarea at bounding box center [1039, 674] width 399 height 39
paste textarea "https://app-eu1.hubspot.com/contacts/25600958/record/0-5/221031584986/"
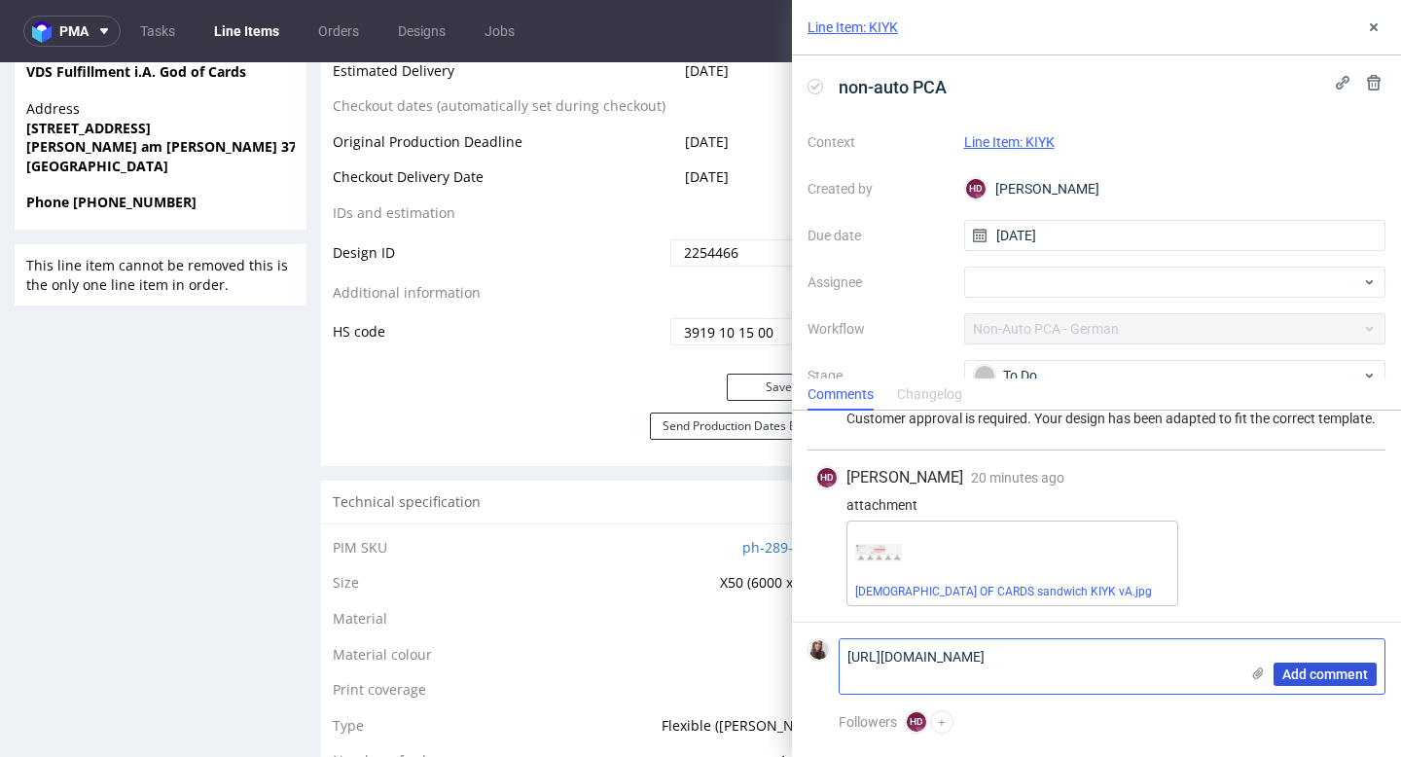
type textarea "https://app-eu1.hubspot.com/contacts/25600958/record/0-5/221031584986/"
click at [1319, 671] on span "Add comment" at bounding box center [1326, 675] width 86 height 14
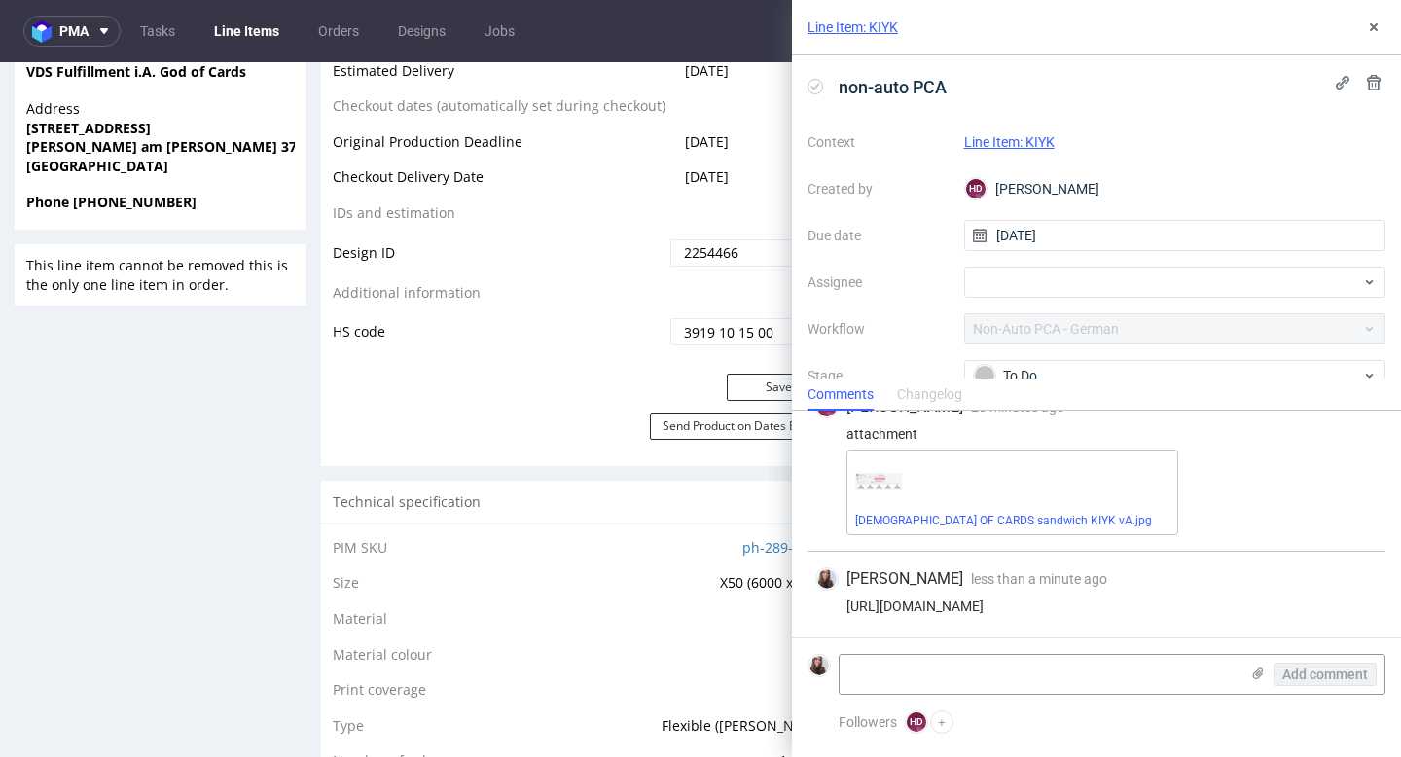
scroll to position [149, 0]
click at [1024, 522] on link "GOD OF CARDS sandwich KIYK vA.jpg" at bounding box center [1003, 521] width 297 height 14
click at [1058, 370] on div "To Do" at bounding box center [1167, 375] width 387 height 21
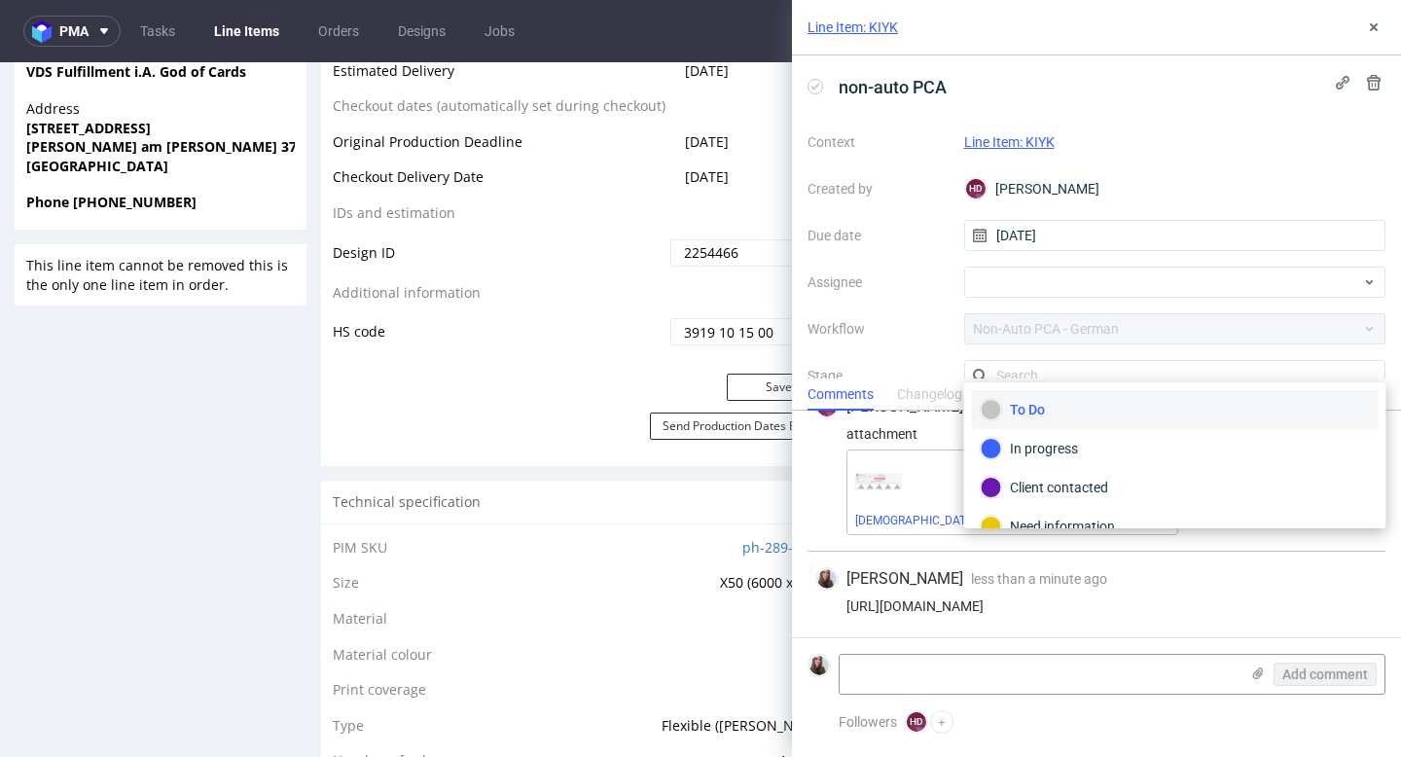
scroll to position [13, 0]
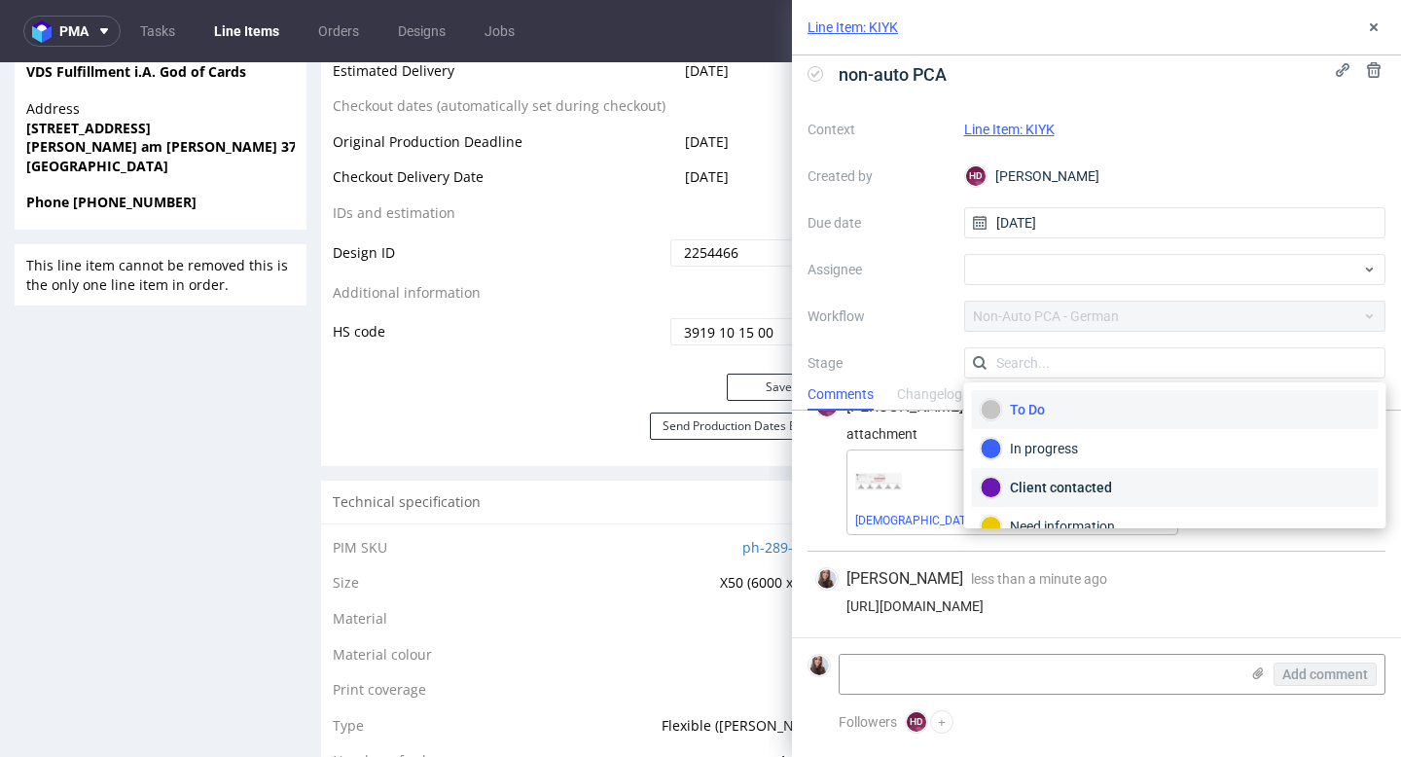
click at [1054, 481] on div "Client contacted" at bounding box center [1175, 487] width 389 height 21
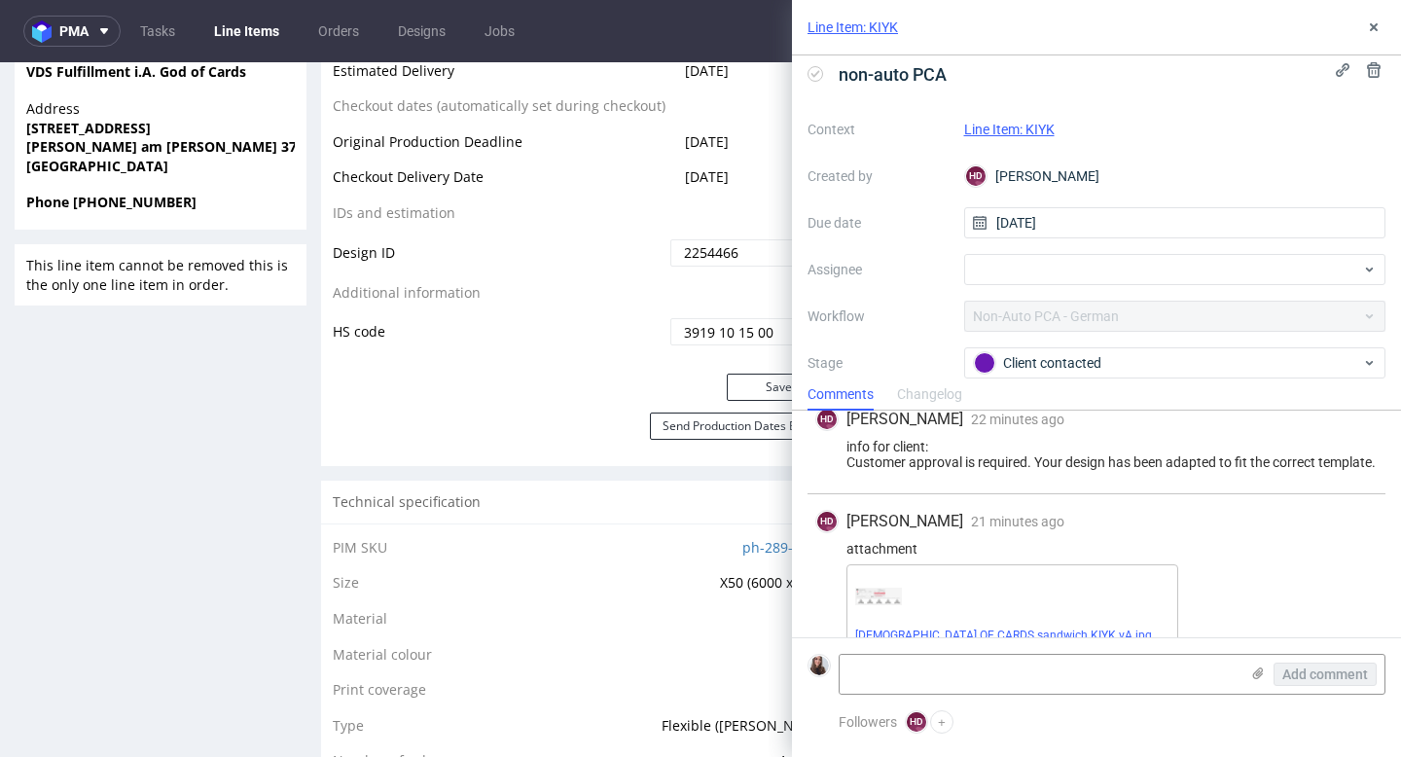
scroll to position [0, 0]
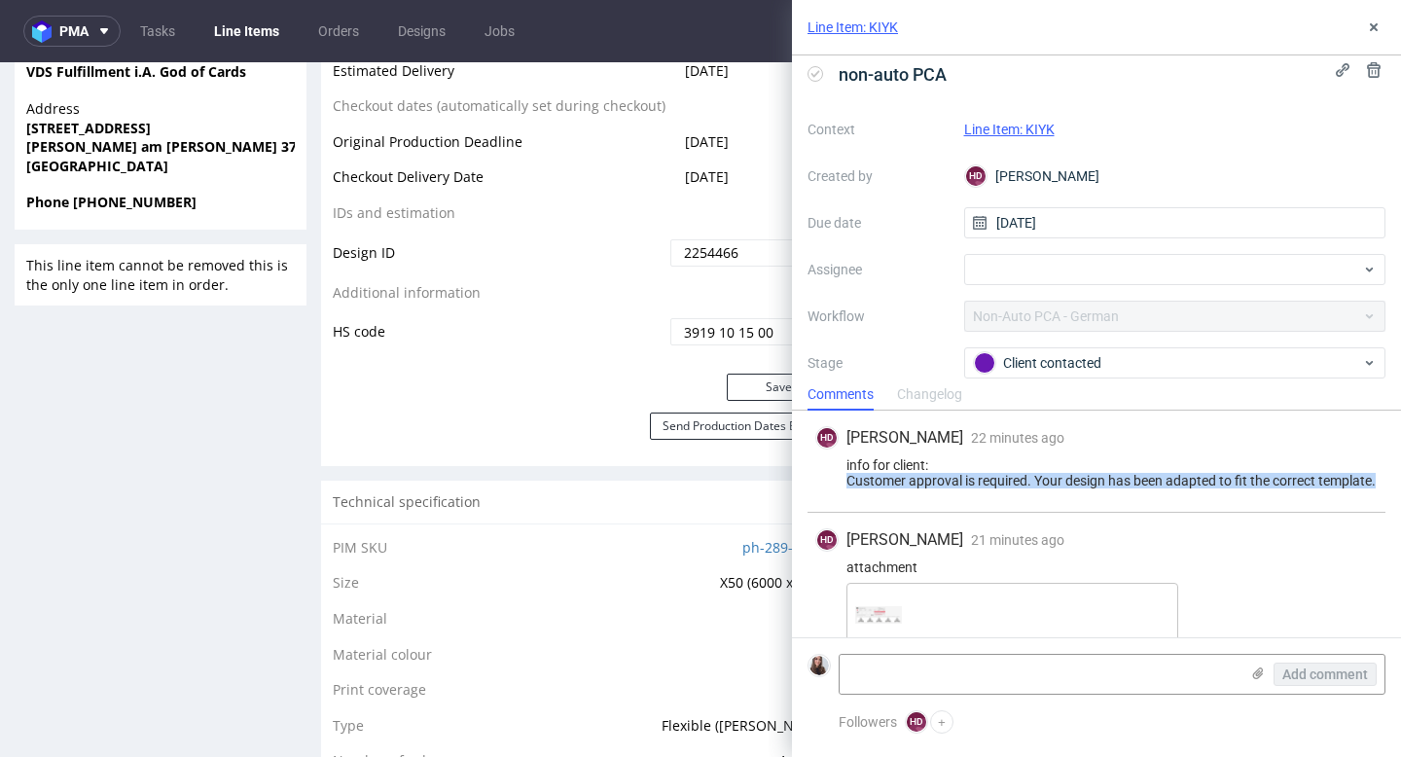
drag, startPoint x: 920, startPoint y: 497, endPoint x: 840, endPoint y: 485, distance: 80.8
click at [840, 485] on div "info for client: Customer approval is required. Your design has been adapted to…" at bounding box center [1097, 472] width 562 height 31
copy div "Customer approval is required. Your design has been adapted to fit the correct …"
click at [1379, 35] on button at bounding box center [1373, 27] width 23 height 23
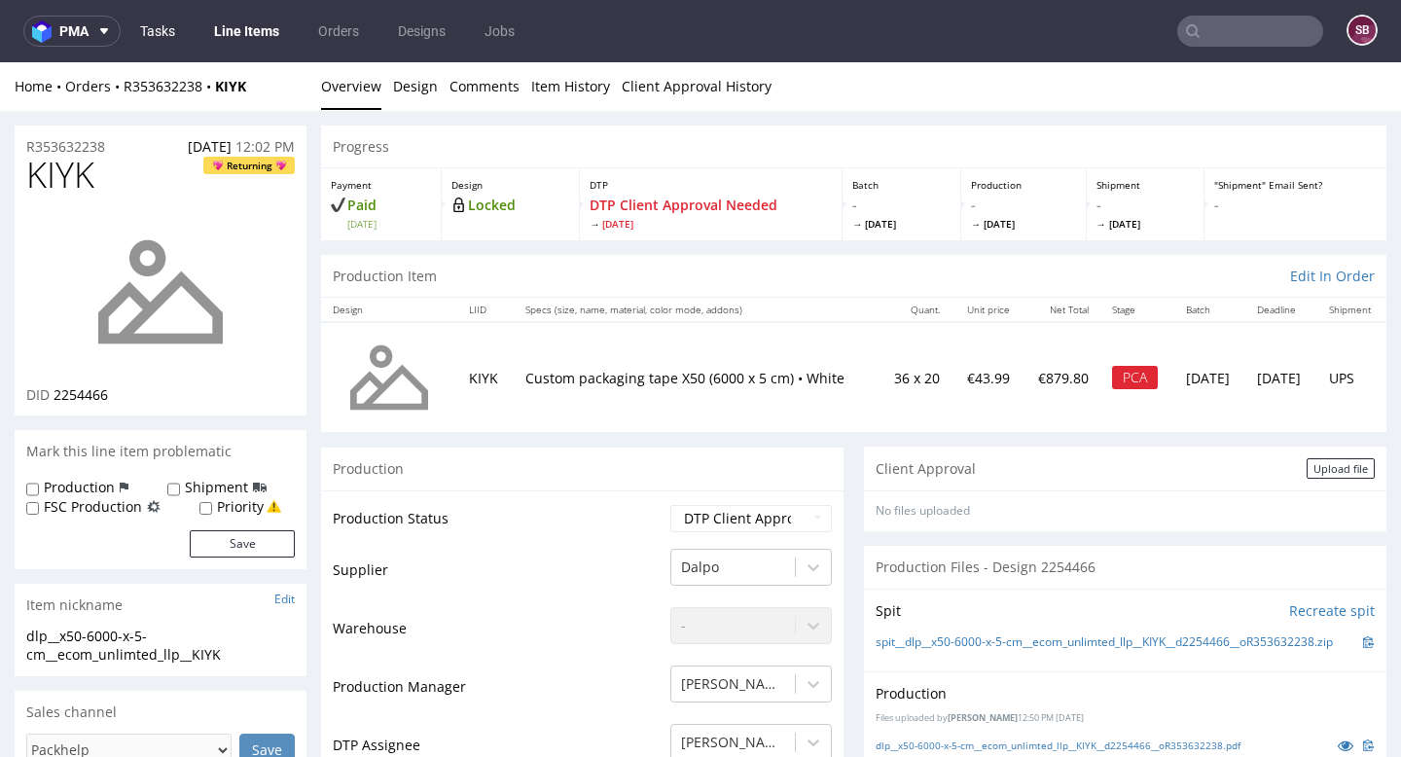
click at [157, 31] on link "Tasks" at bounding box center [157, 31] width 58 height 31
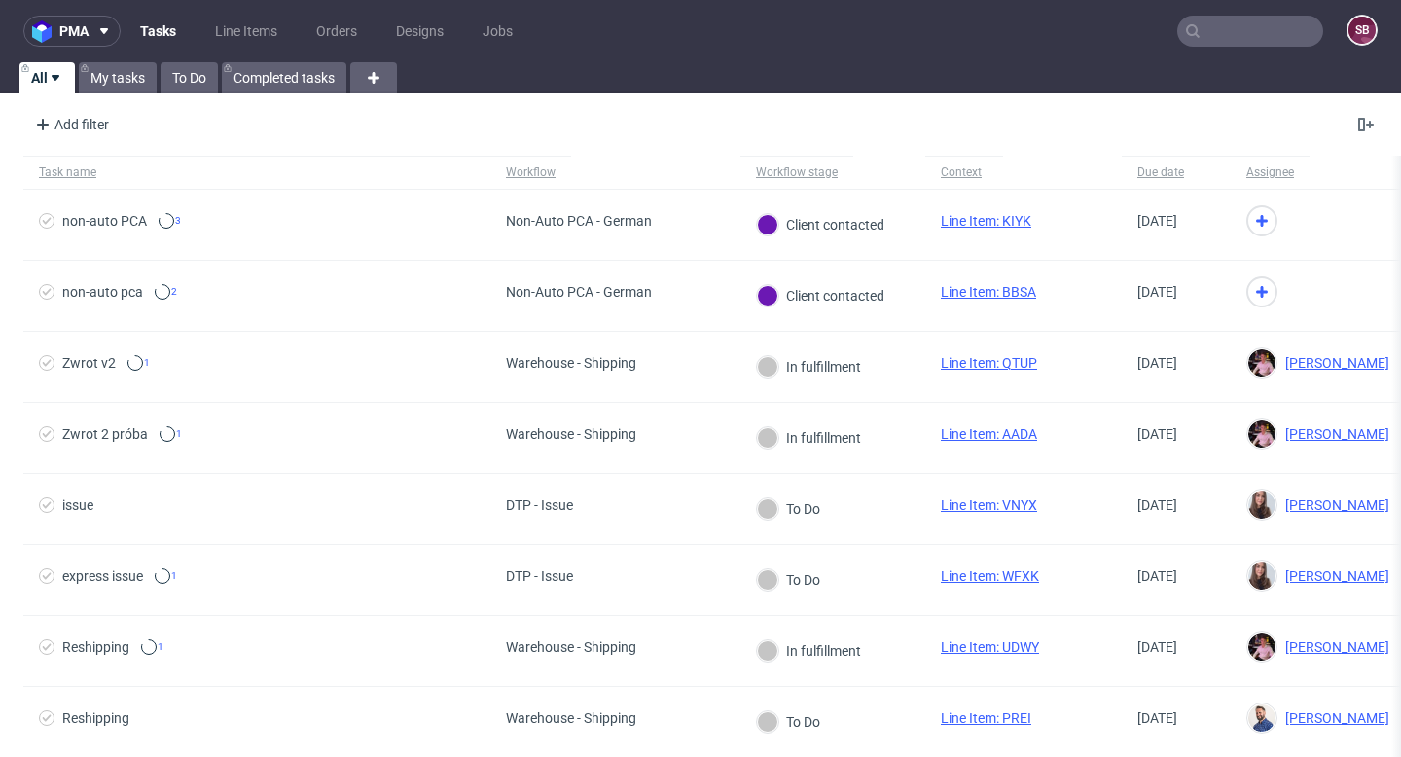
scroll to position [149, 0]
